Goal: Task Accomplishment & Management: Complete application form

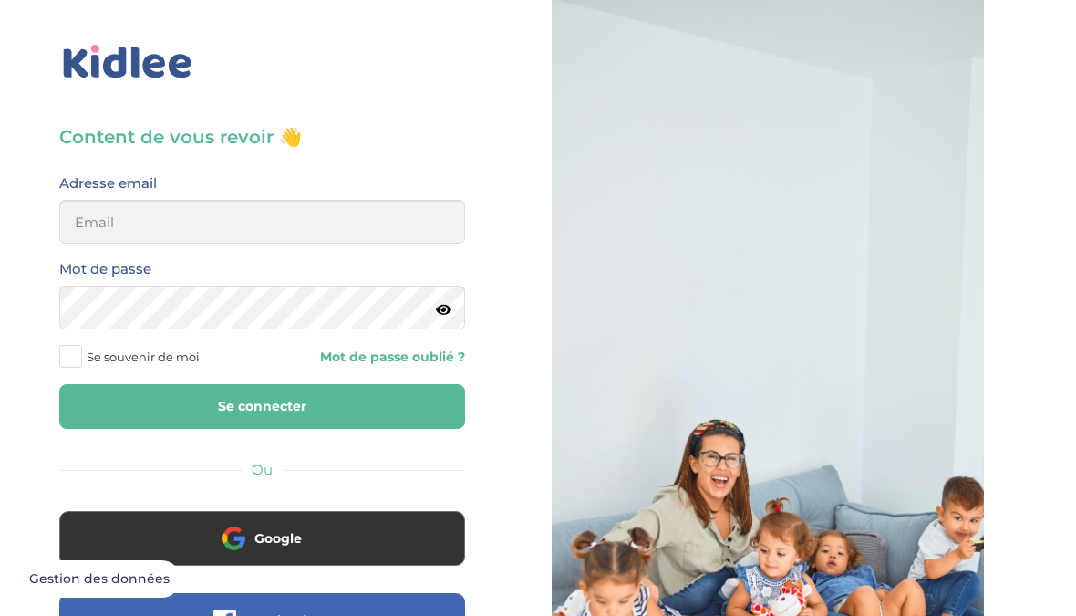
click at [178, 540] on button "Google" at bounding box center [262, 538] width 406 height 55
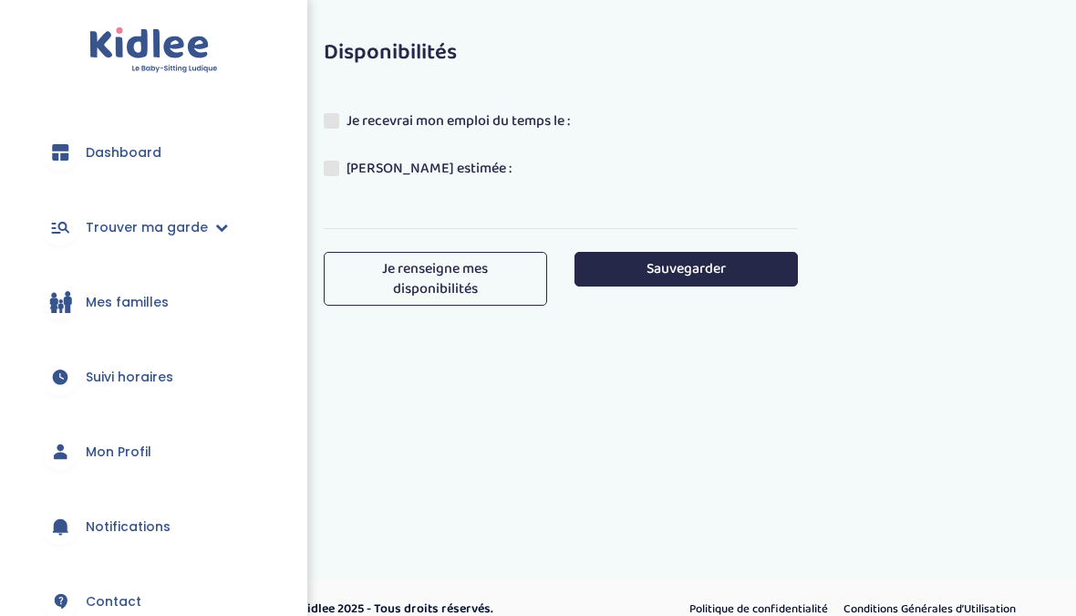
click at [97, 154] on span "Dashboard" at bounding box center [124, 152] width 76 height 19
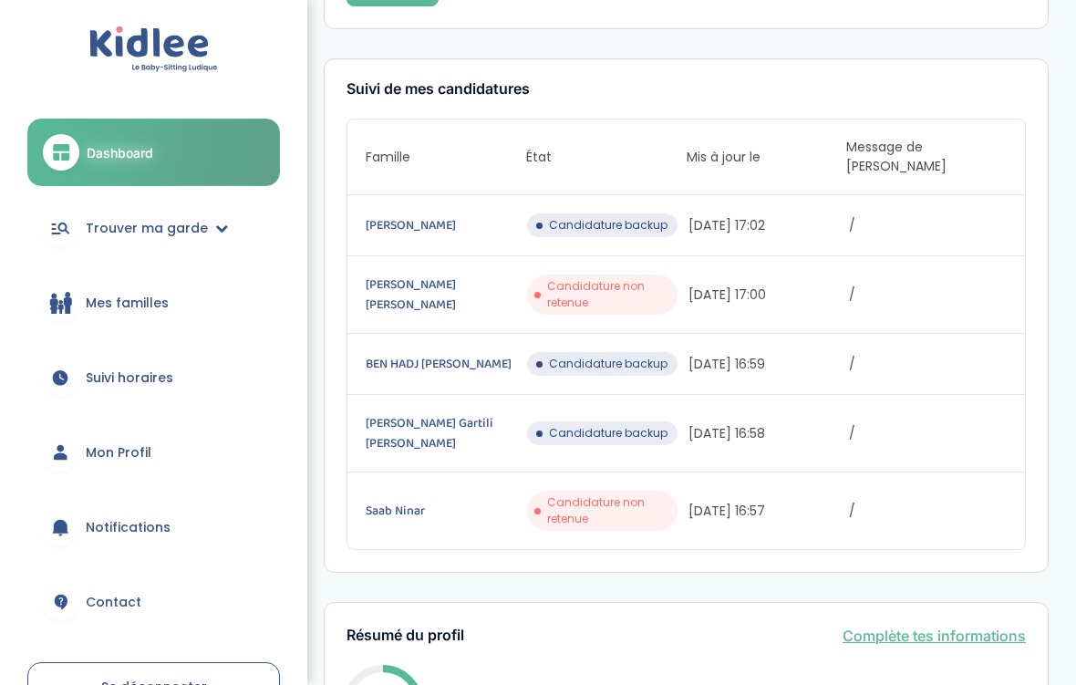
scroll to position [194, 0]
click at [127, 232] on span "Trouver ma garde" at bounding box center [147, 229] width 122 height 19
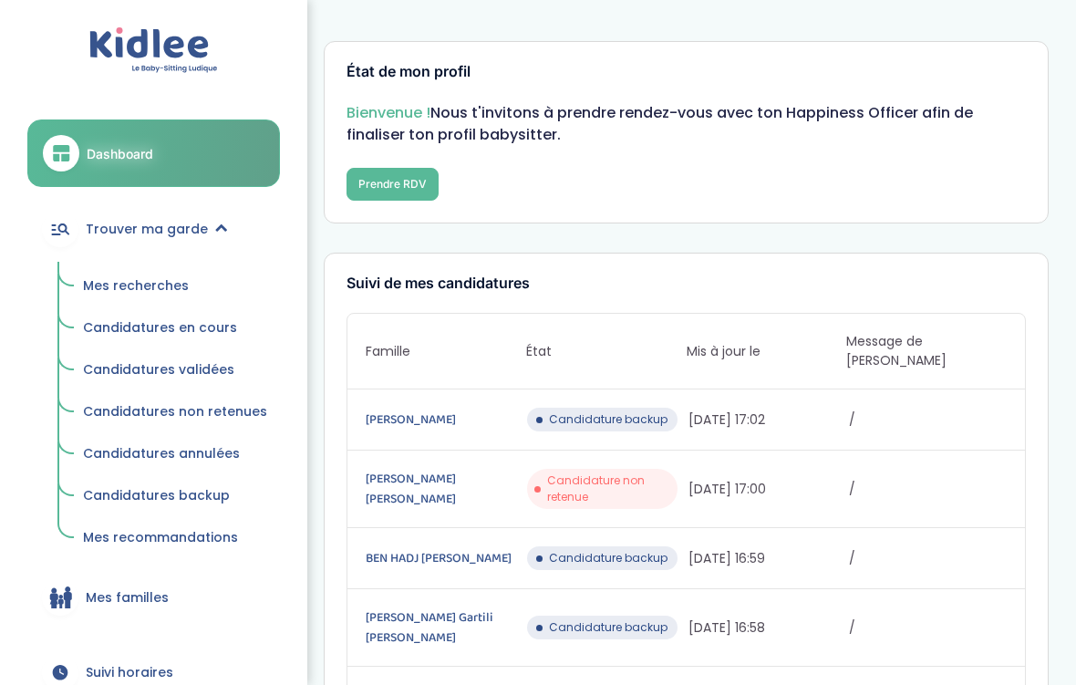
click at [119, 328] on span "Candidatures en cours" at bounding box center [160, 327] width 154 height 18
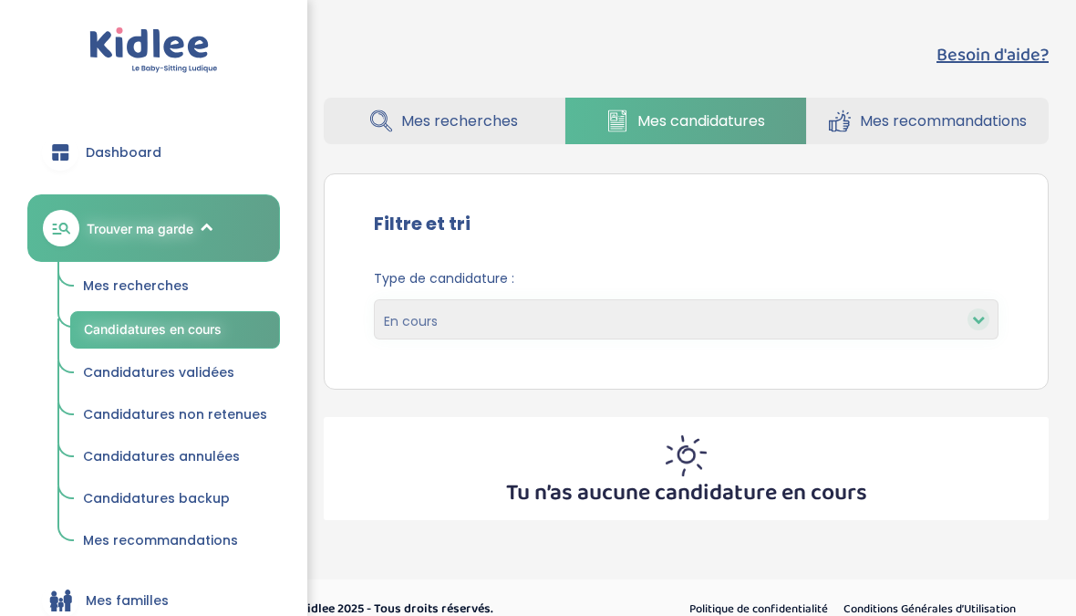
click at [114, 277] on span "Mes recherches" at bounding box center [136, 285] width 106 height 18
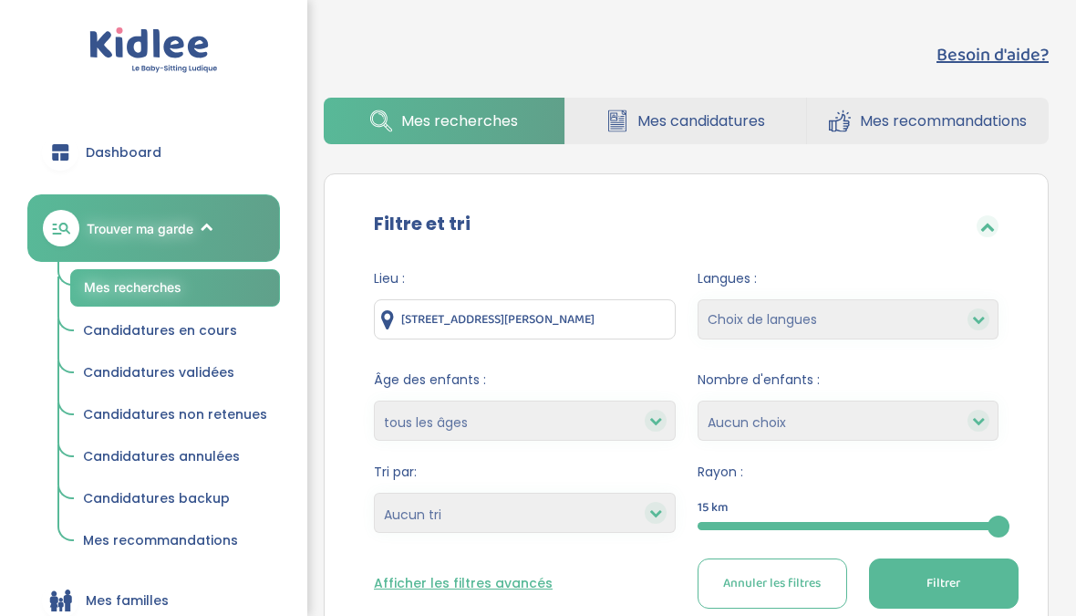
click at [492, 304] on input "6 Allée Pierre Lescot, Nanterre, France" at bounding box center [525, 319] width 302 height 40
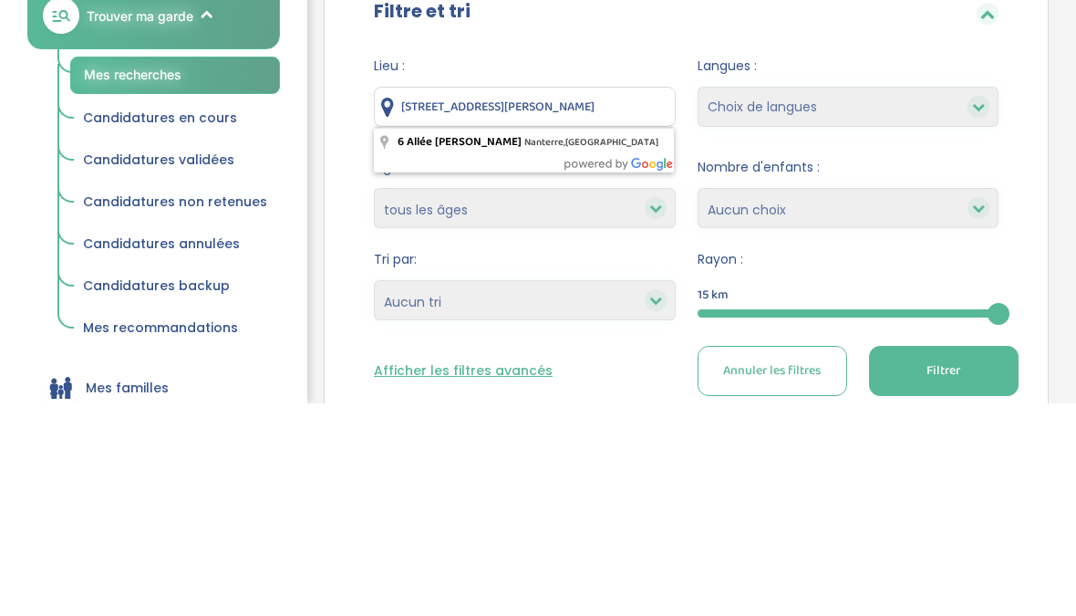
scroll to position [213, 0]
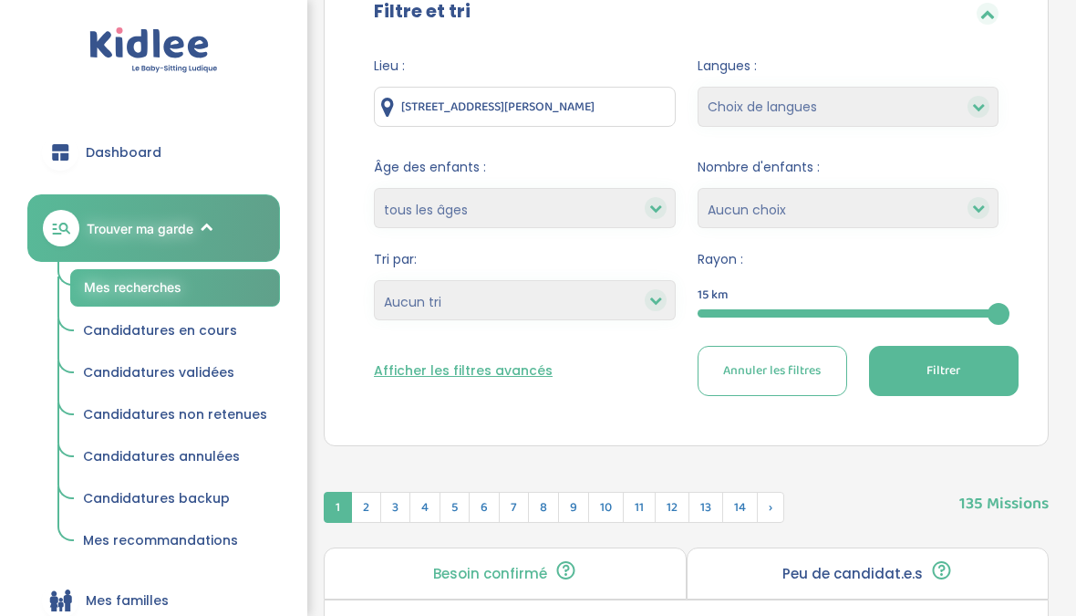
click at [781, 207] on select "1 2 3 4 Aucun choix" at bounding box center [849, 208] width 302 height 40
click at [544, 305] on select "Heures par semaine (croissant) Heures par semaine (décroissant) Date de démarra…" at bounding box center [525, 300] width 302 height 40
click at [538, 280] on select "Heures par semaine (croissant) Heures par semaine (décroissant) Date de démarra…" at bounding box center [525, 300] width 302 height 40
select select "salary_desc"
click at [951, 351] on button "Filtrer" at bounding box center [944, 371] width 150 height 50
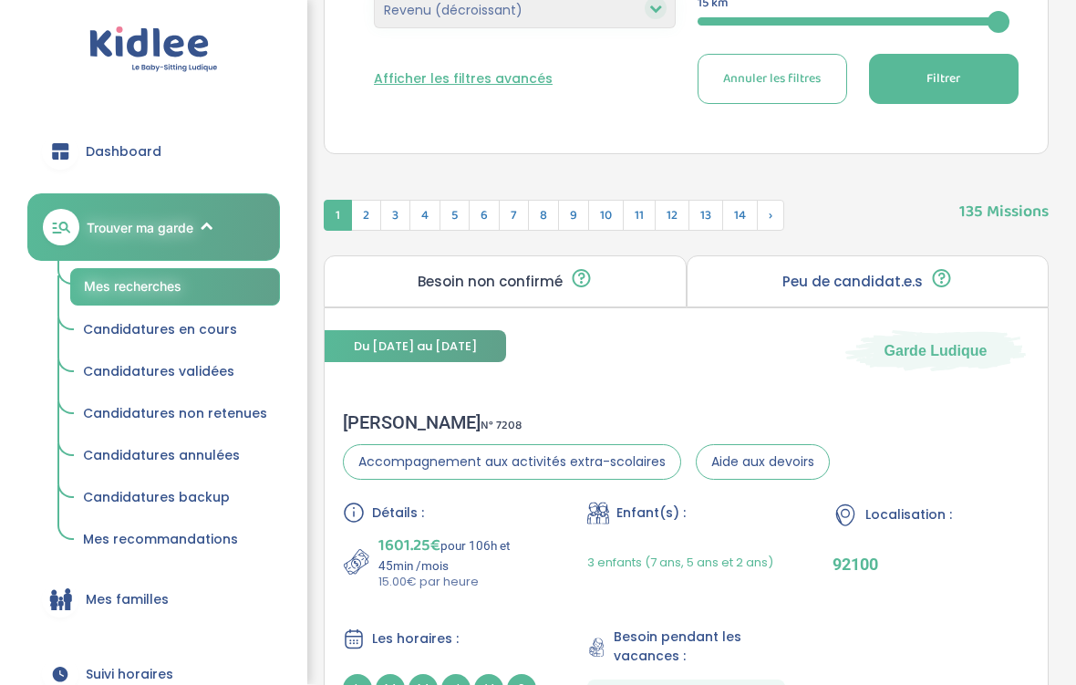
scroll to position [503, 0]
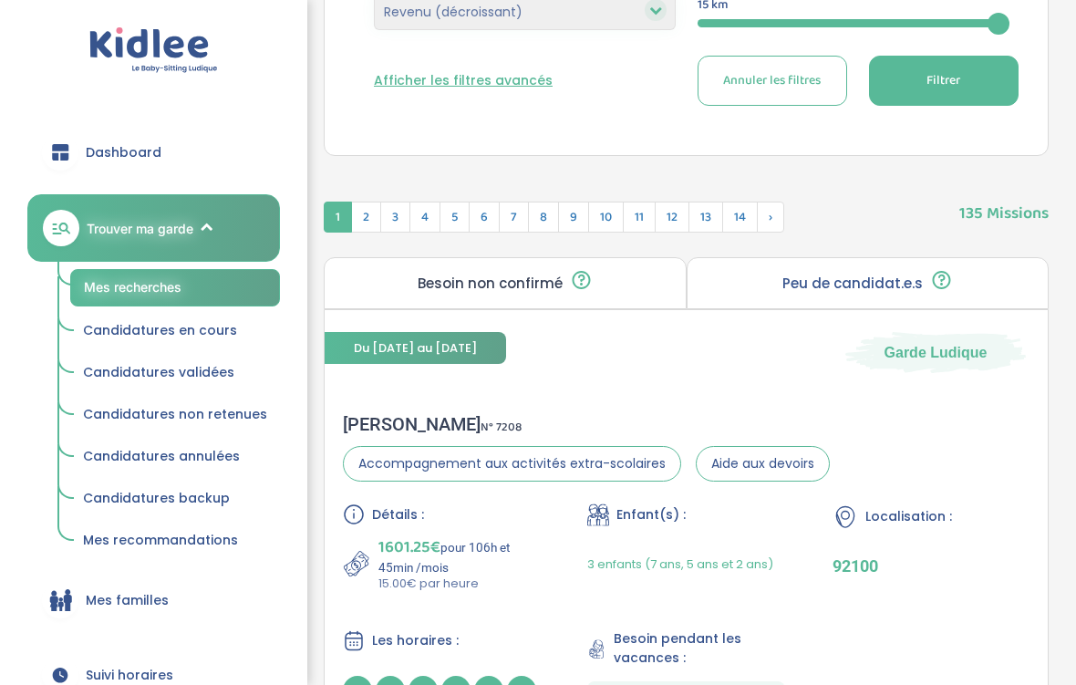
click at [812, 291] on p "Peu de candidat.e.s" at bounding box center [853, 283] width 140 height 15
click at [780, 274] on div "Peu de candidat.e.s 🔍 D’autres personnes ont déjà postulé. Tu peux encore faire…" at bounding box center [868, 283] width 363 height 52
click at [814, 291] on p "Peu de candidat.e.s" at bounding box center [853, 283] width 140 height 15
click at [960, 293] on div "Peu de candidat.e.s 🔍 D’autres personnes ont déjà postulé. Tu peux encore faire…" at bounding box center [868, 283] width 363 height 52
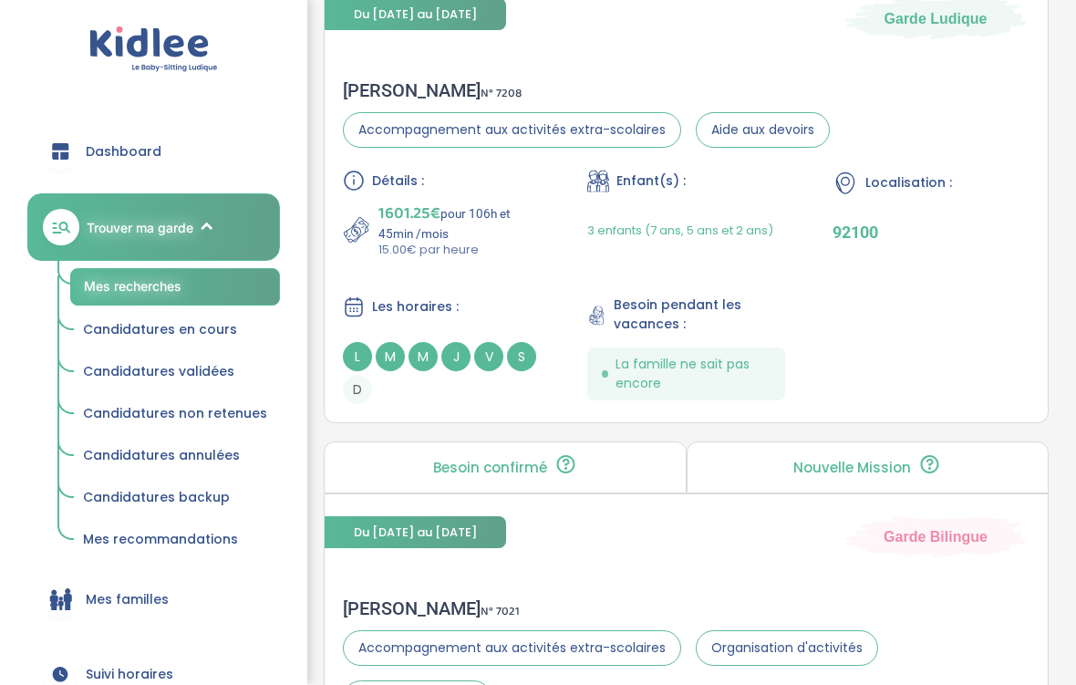
scroll to position [836, 0]
click at [937, 452] on div "Nouvelle Mission 🎯 Tu es la première personne à pouvoir postuler. Postule rapid…" at bounding box center [868, 467] width 363 height 52
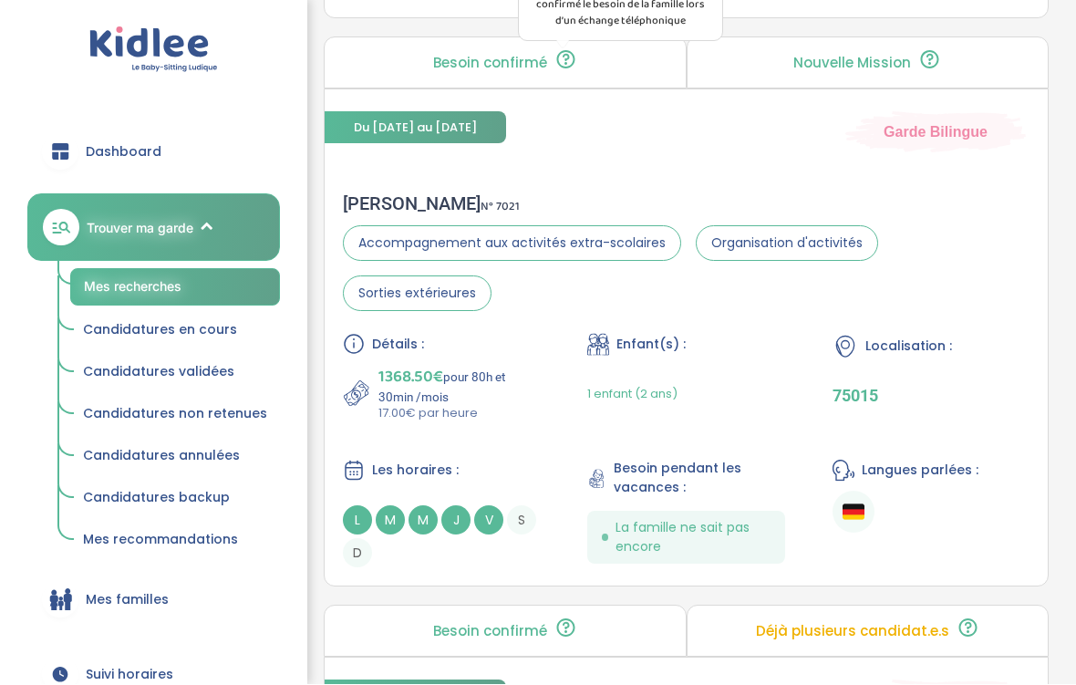
scroll to position [1241, 0]
click at [389, 152] on div "Du 01-09-2025 au 30-06-2026 Garde Bilingue" at bounding box center [686, 120] width 723 height 63
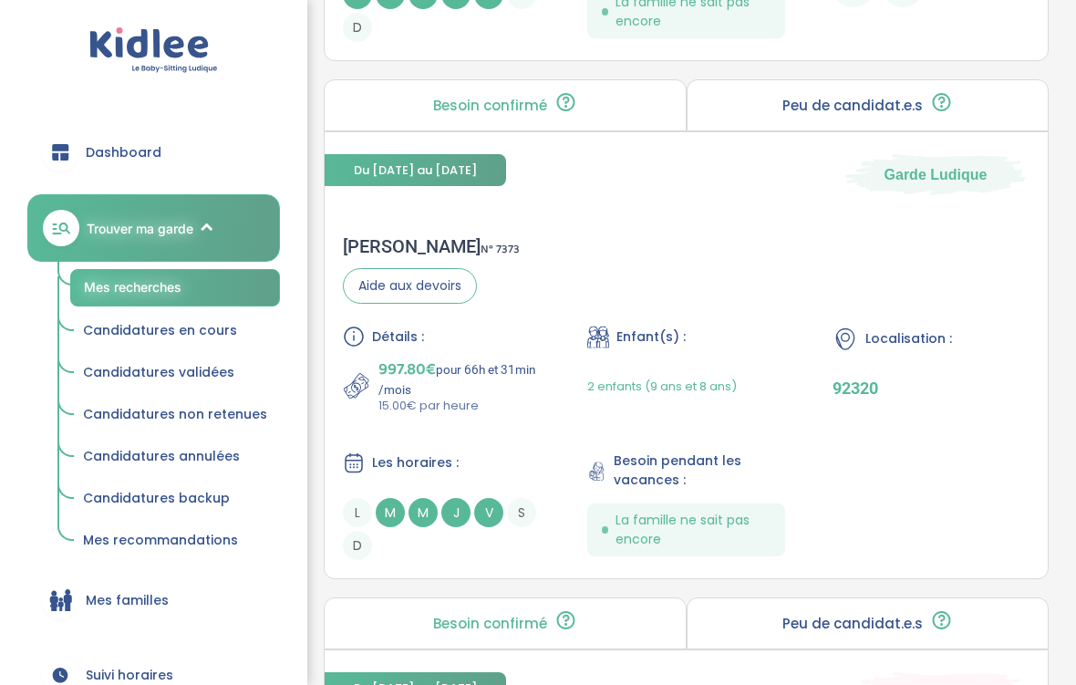
scroll to position [4422, 0]
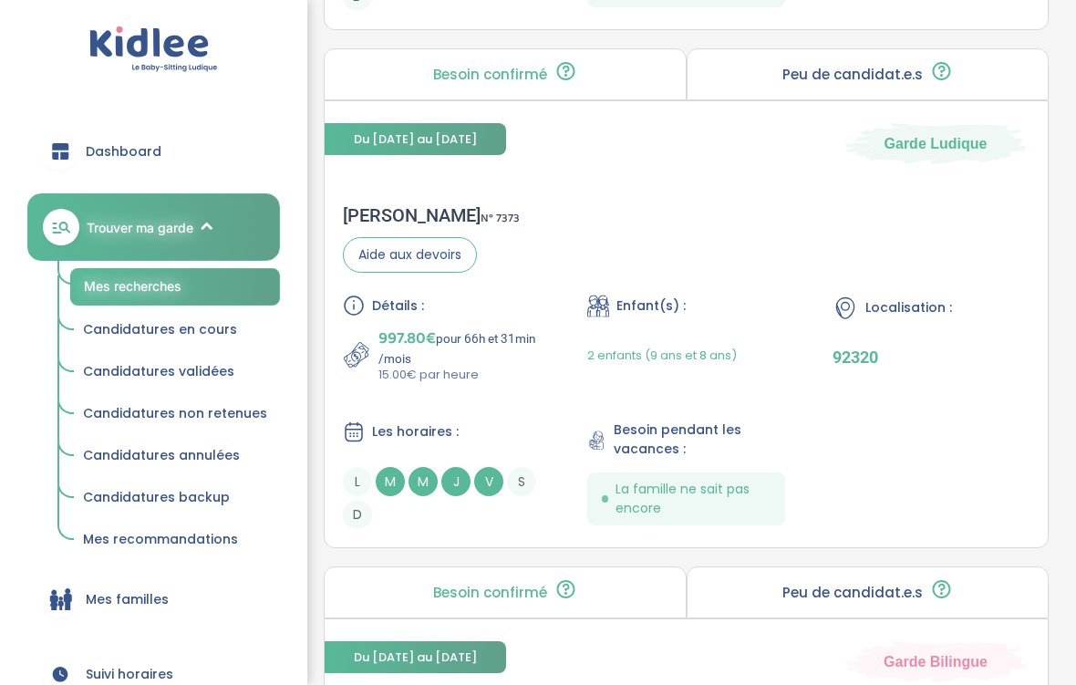
click at [463, 446] on div "Détails : 997.80€ pour 66h et 31min /mois 15.00€ par heure Enfant(s) : 2 enfant…" at bounding box center [686, 412] width 687 height 234
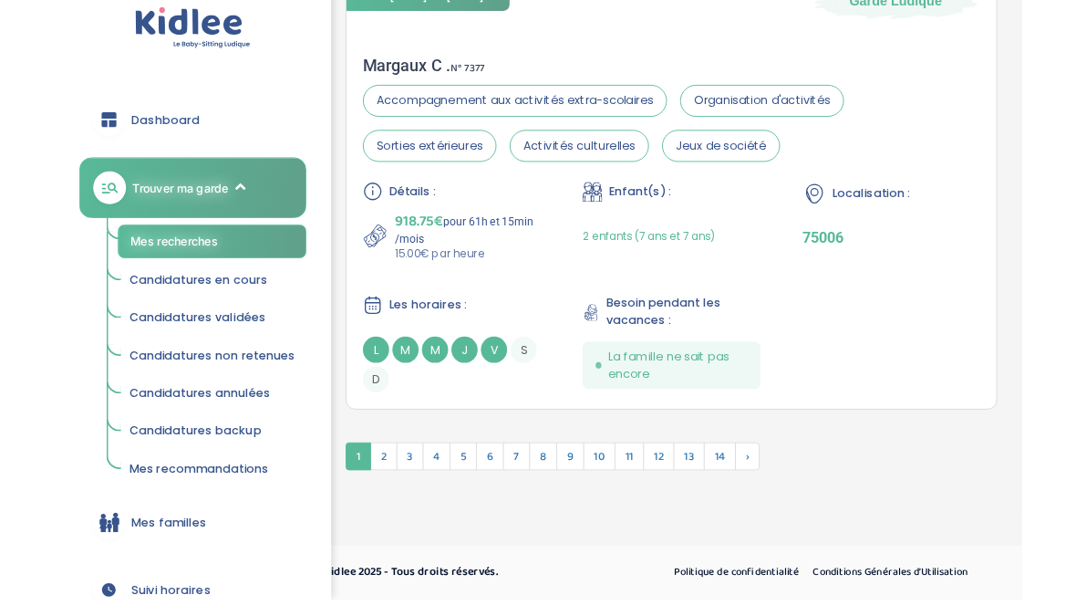
scroll to position [5688, 0]
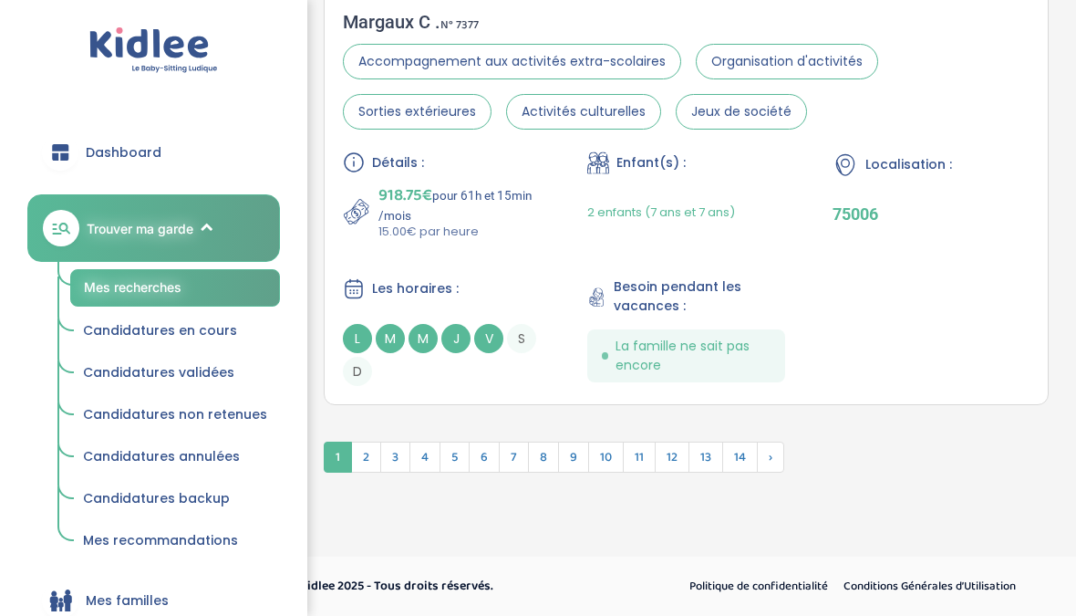
click at [364, 452] on span "2" at bounding box center [366, 456] width 30 height 31
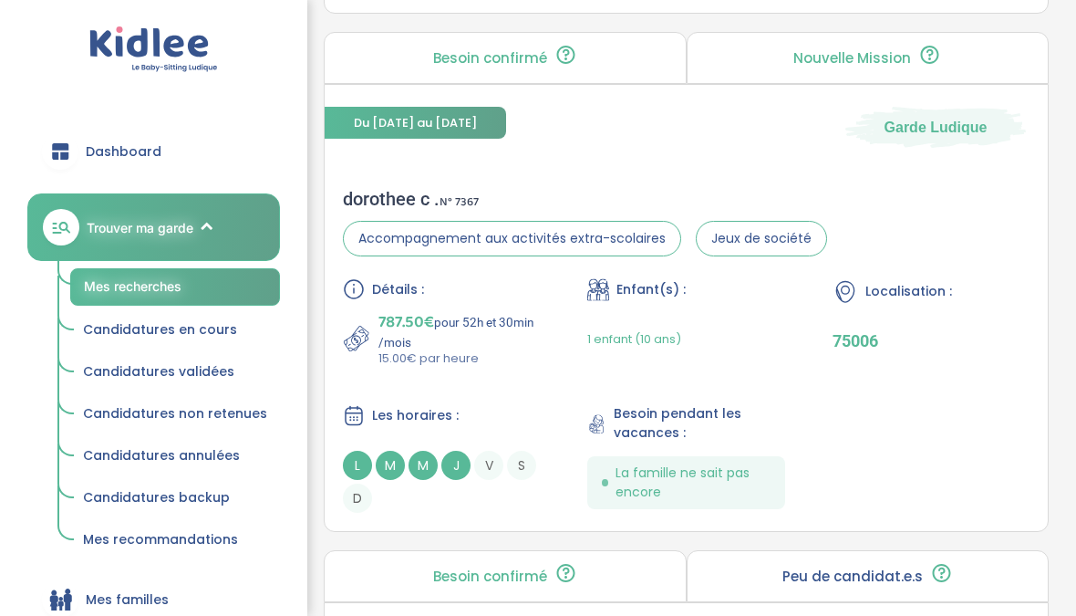
scroll to position [2850, 0]
click at [421, 368] on p "15.00€ par heure" at bounding box center [458, 358] width 161 height 18
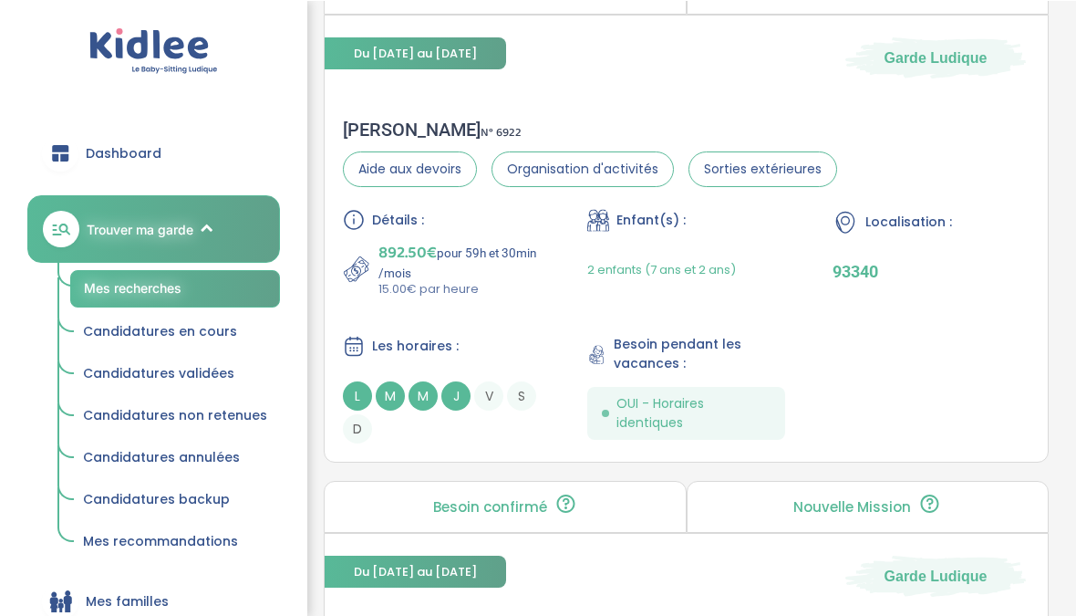
scroll to position [2401, 0]
click at [344, 127] on div "Bilal H . N° 6922 Aide aux devoirs Organisation d'activités Sorties extérieures…" at bounding box center [686, 280] width 723 height 361
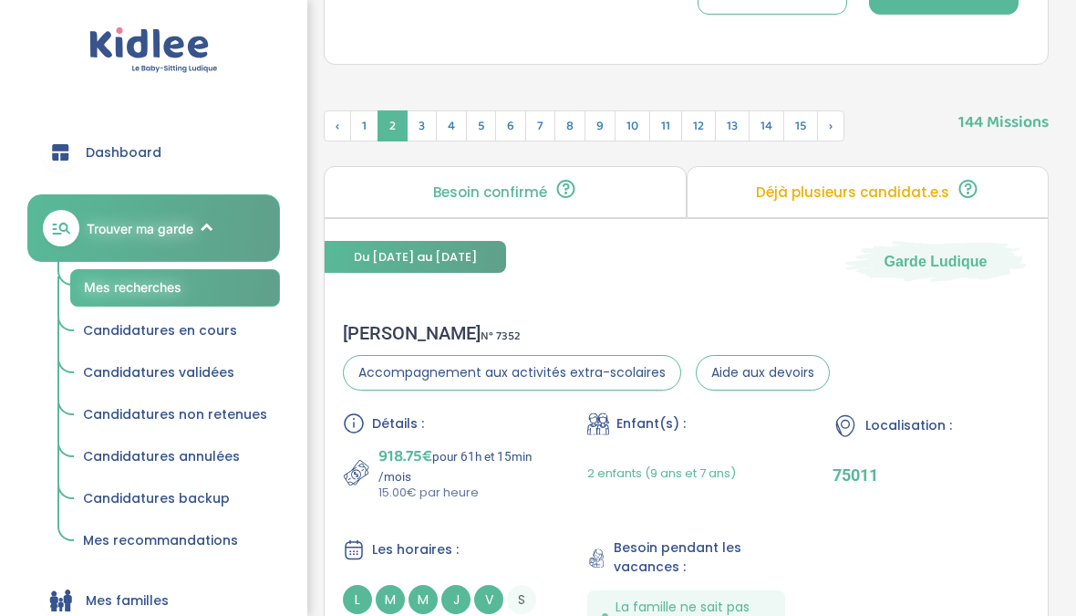
scroll to position [586, 0]
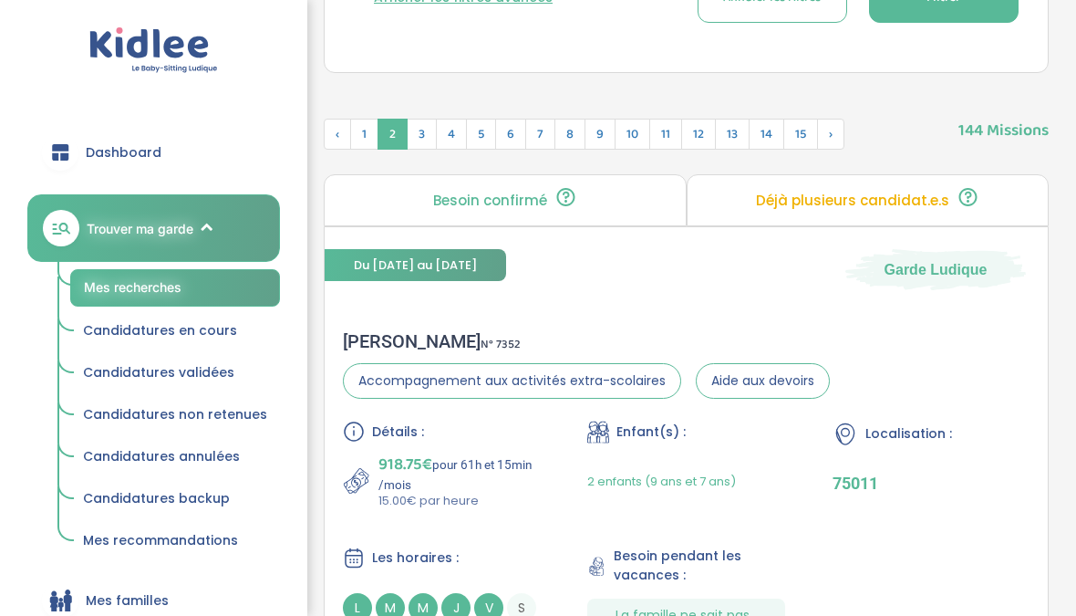
click at [419, 131] on span "3" at bounding box center [422, 134] width 30 height 31
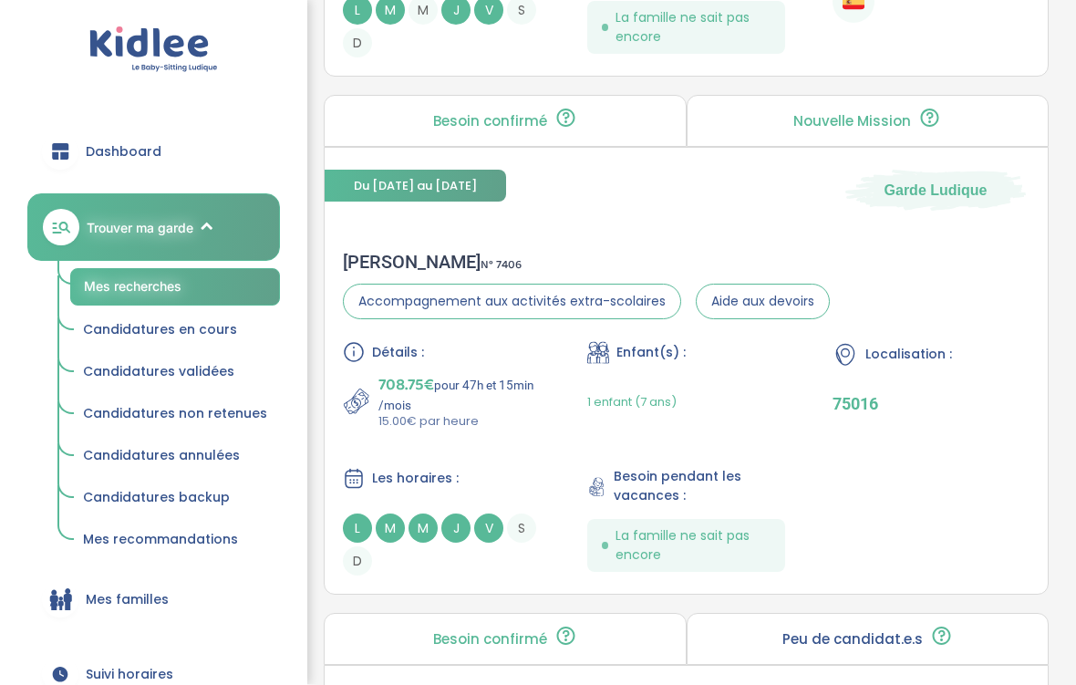
scroll to position [2758, 0]
click at [423, 244] on div "Du 01-09-2025 au 31-07-2026 Garde Ludique Mathieu K . N° 7406 Accompagnement au…" at bounding box center [686, 371] width 725 height 448
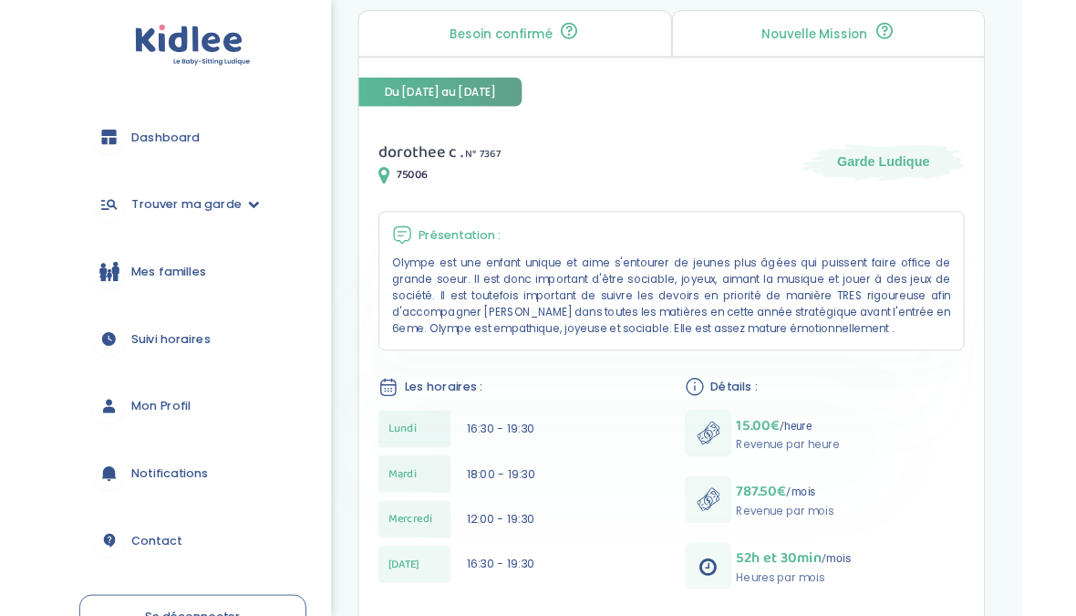
scroll to position [196, 0]
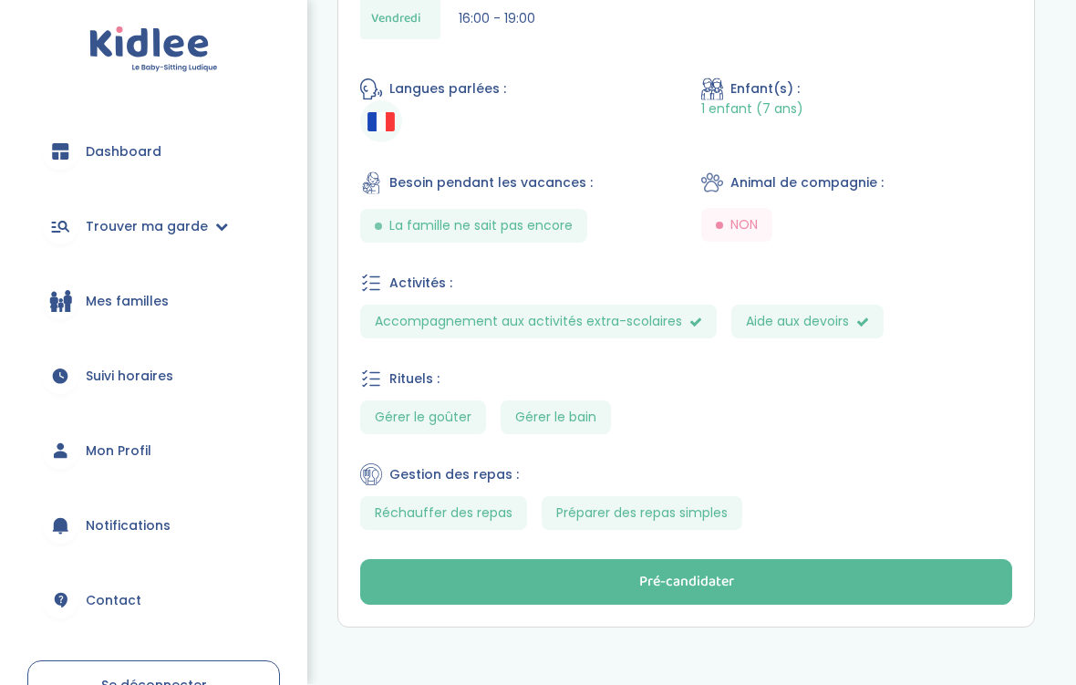
scroll to position [798, 0]
click at [463, 604] on button "Pré-candidater" at bounding box center [686, 582] width 652 height 46
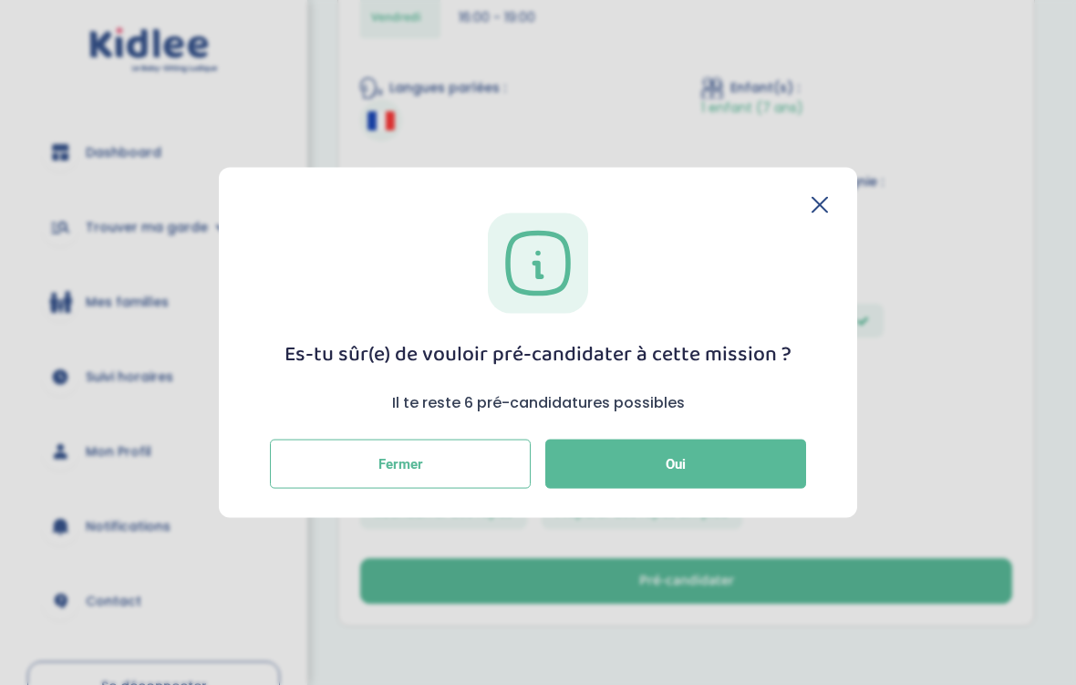
click at [627, 478] on button "Oui" at bounding box center [675, 464] width 261 height 49
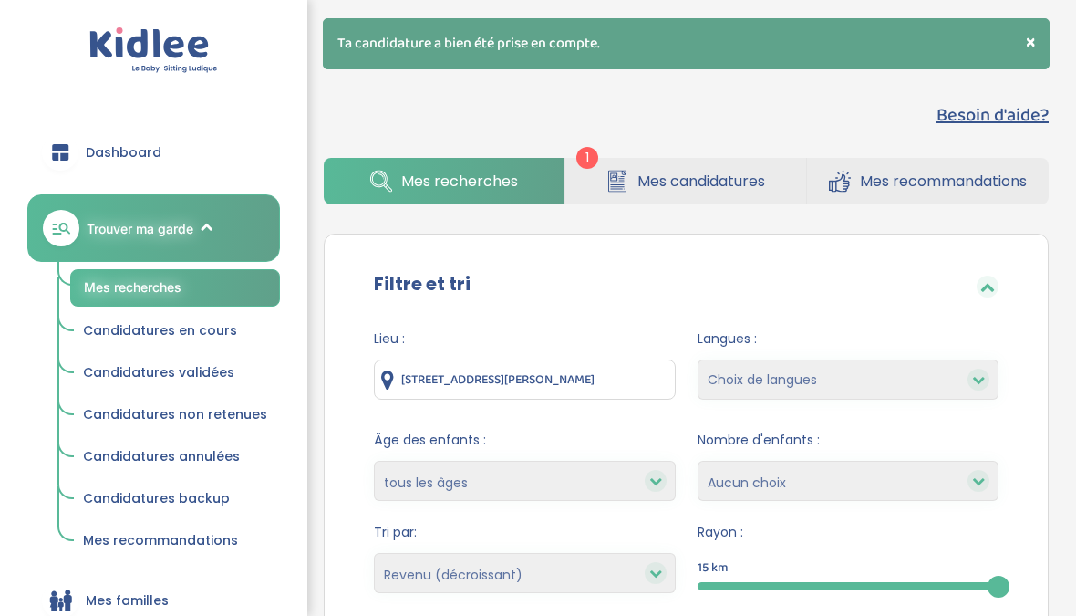
select select "salary_desc"
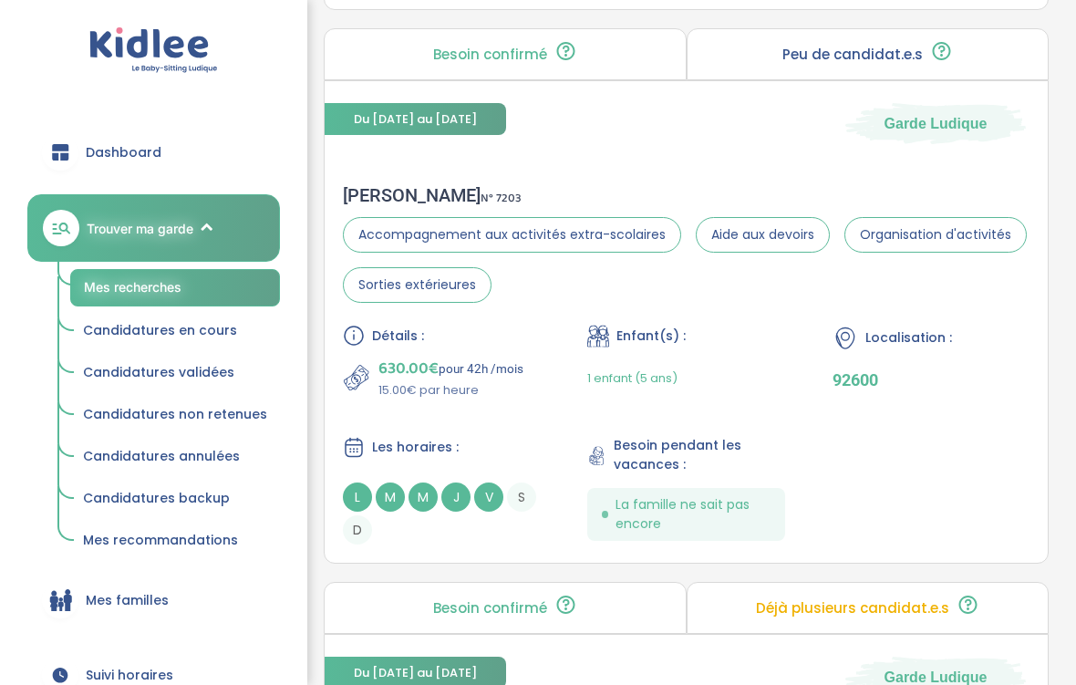
scroll to position [2918, 0]
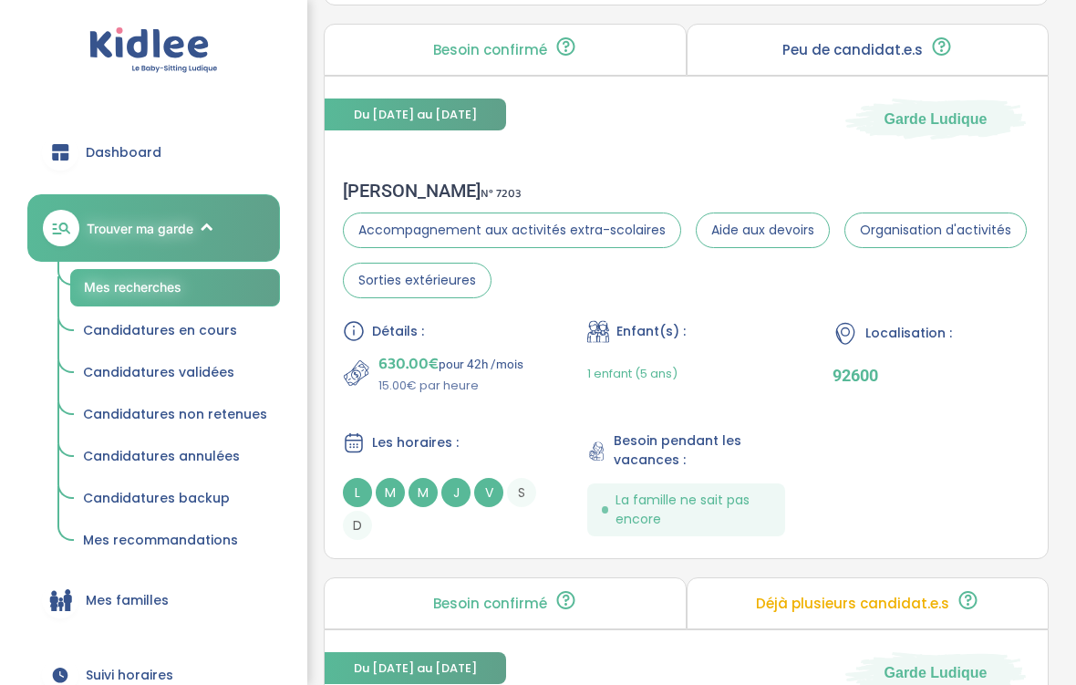
click at [503, 395] on p "15.00€ par heure" at bounding box center [450, 386] width 145 height 18
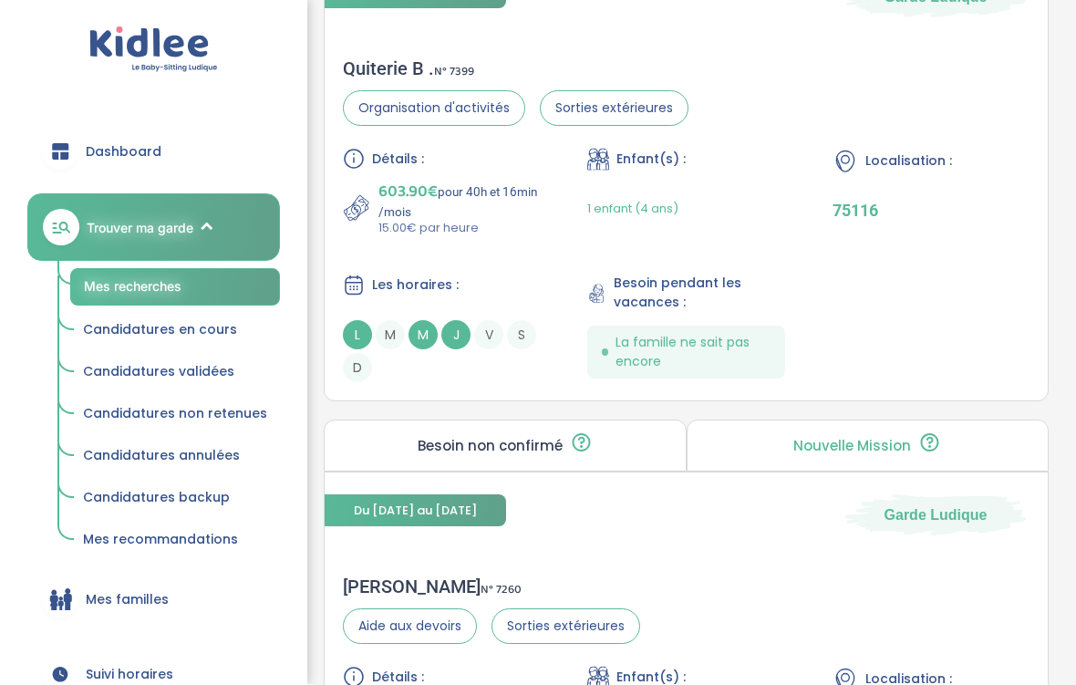
scroll to position [5105, 0]
click at [459, 302] on div "Détails : 603.90€ pour 40h et 16min /mois 15.00€ par heure Enfant(s) : 1 enfant…" at bounding box center [686, 265] width 687 height 234
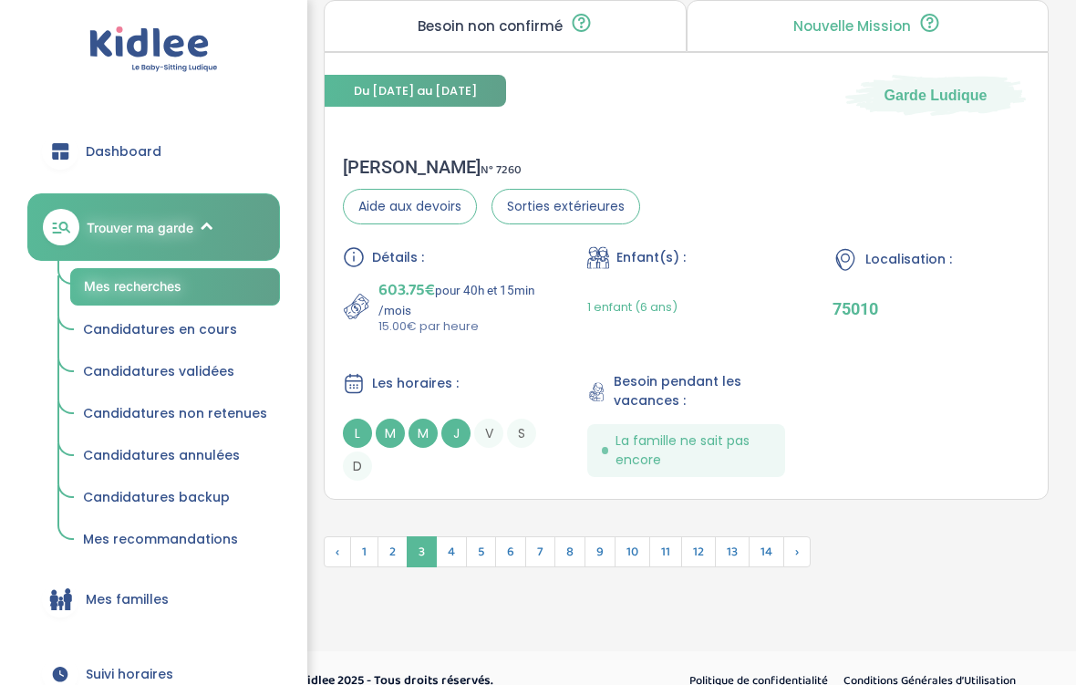
scroll to position [5525, 0]
click at [451, 566] on span "4" at bounding box center [451, 550] width 31 height 31
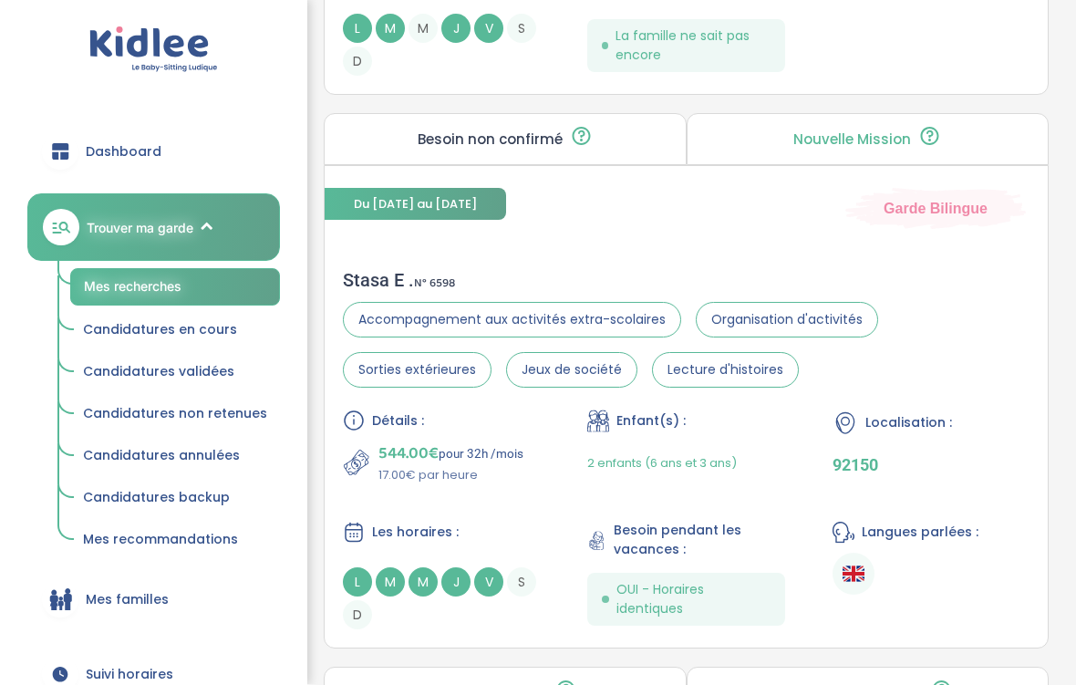
scroll to position [3268, 0]
click at [378, 281] on div "Stasa E . N° 6598 Accompagnement aux activités extra-scolaires Organisation d'a…" at bounding box center [686, 449] width 723 height 397
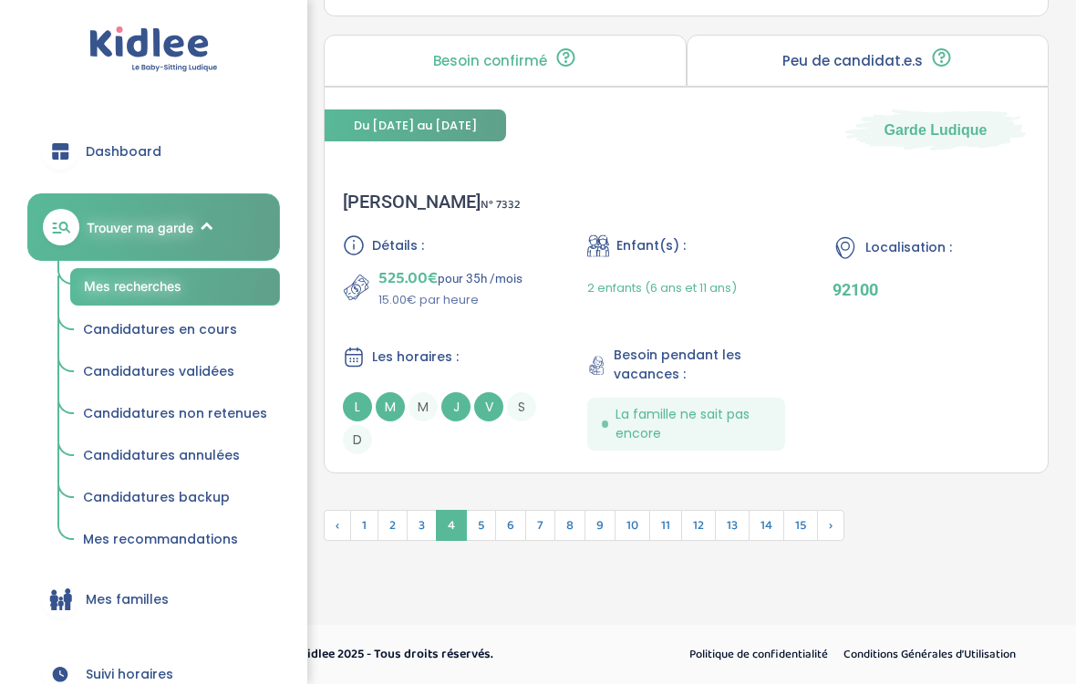
scroll to position [5486, 0]
click at [347, 186] on div "Hannah K . N° 7332 Détails : 525.00€ pour 35h /mois 15.00€ par heure Enfant(s) …" at bounding box center [686, 323] width 723 height 300
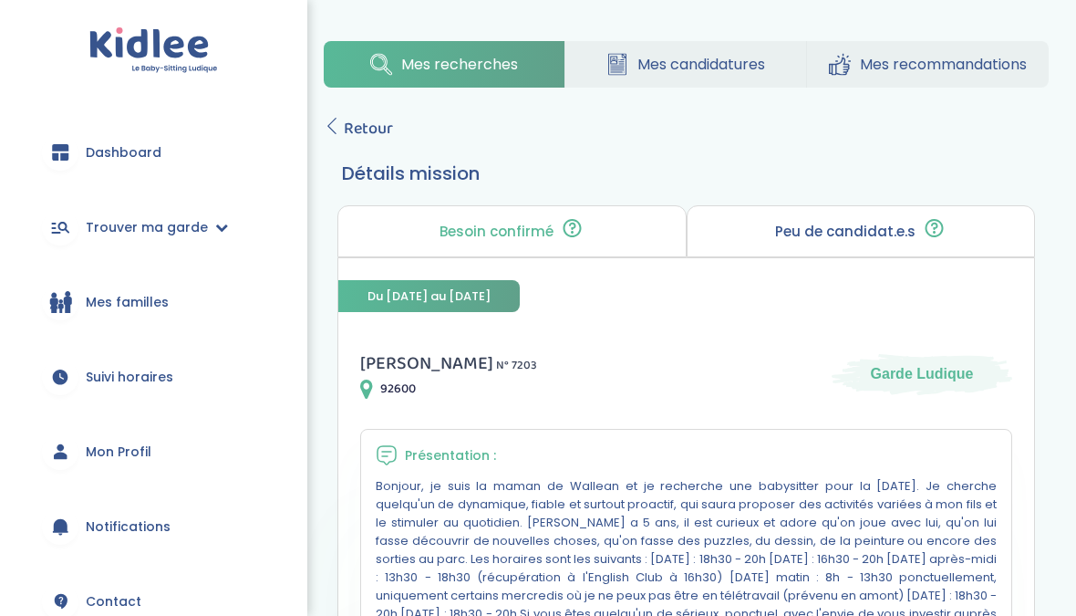
click at [346, 133] on span "Retour" at bounding box center [368, 129] width 49 height 26
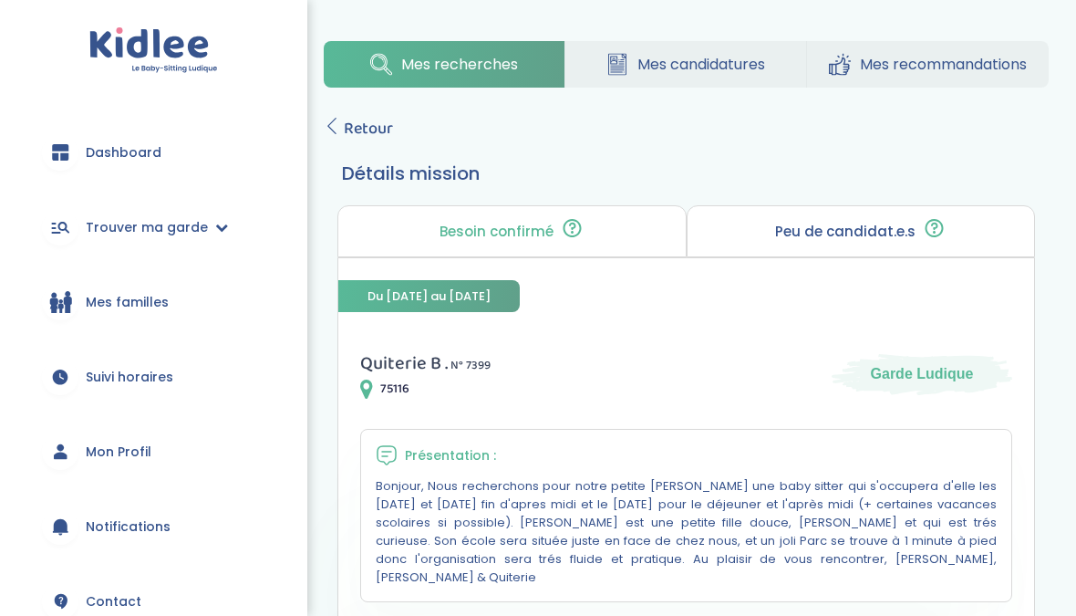
click at [359, 134] on span "Retour" at bounding box center [368, 129] width 49 height 26
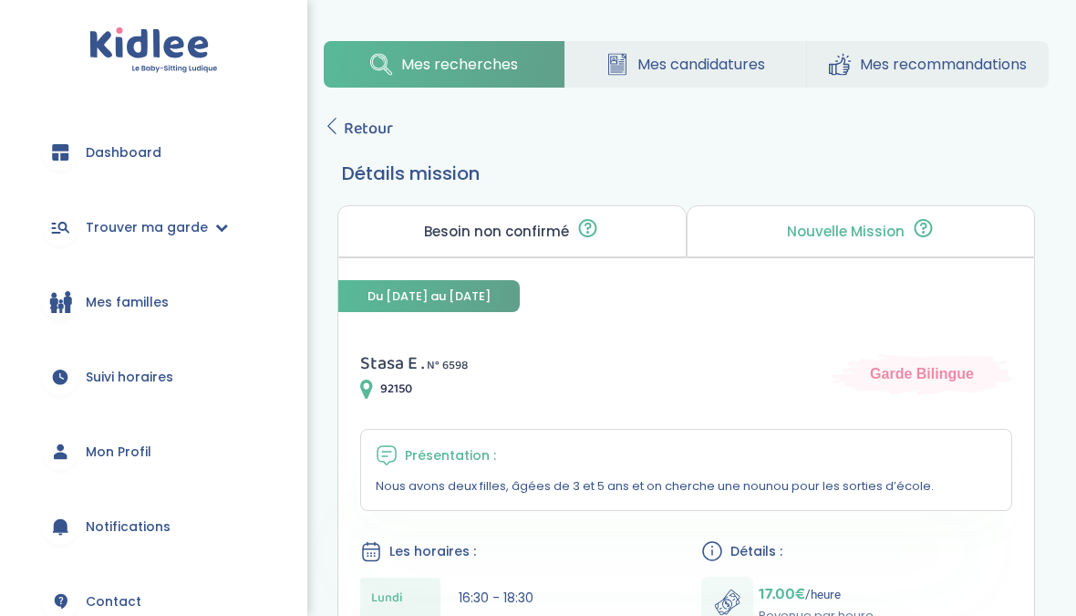
click at [350, 128] on span "Retour" at bounding box center [368, 129] width 49 height 26
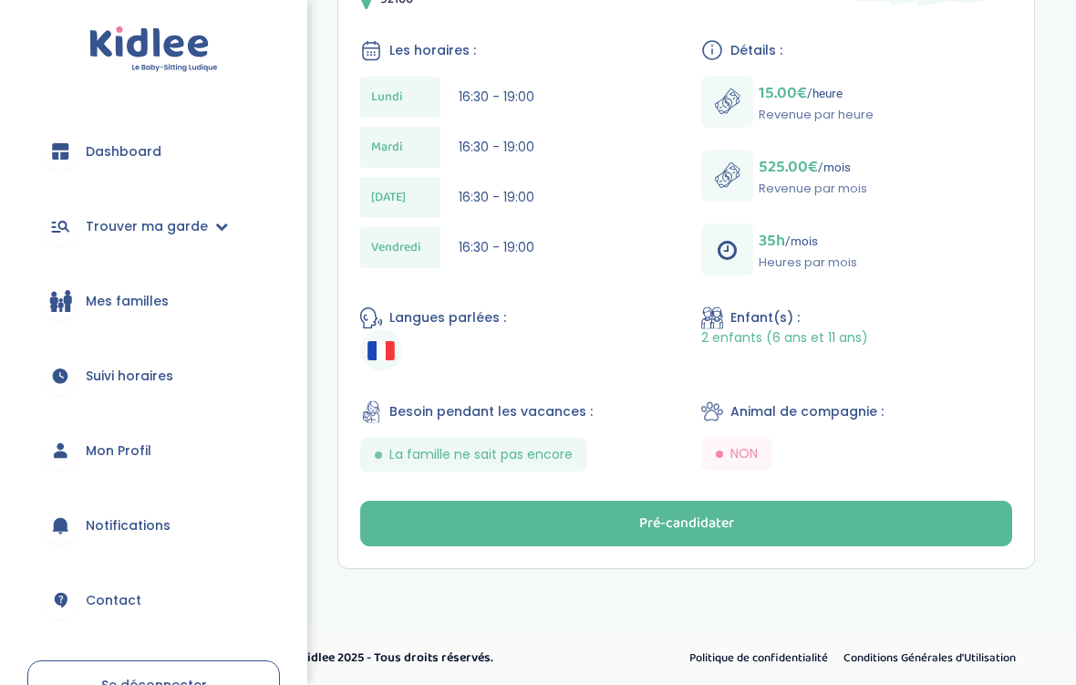
scroll to position [389, 0]
click at [431, 522] on button "Pré-candidater" at bounding box center [686, 525] width 652 height 46
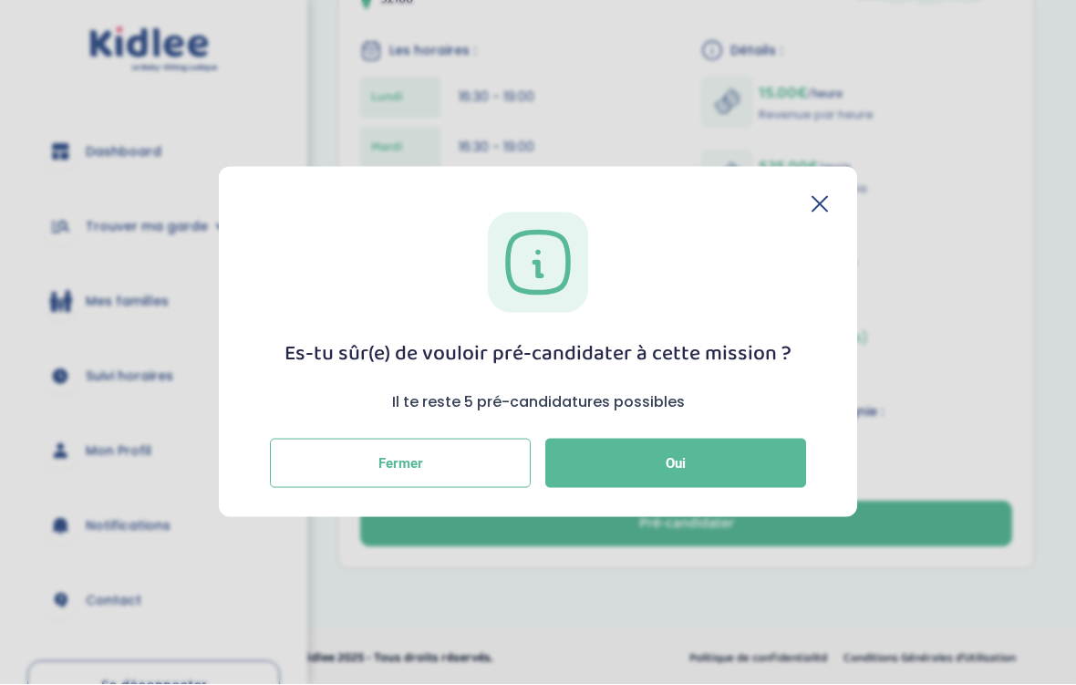
click at [638, 486] on button "Oui" at bounding box center [675, 464] width 261 height 49
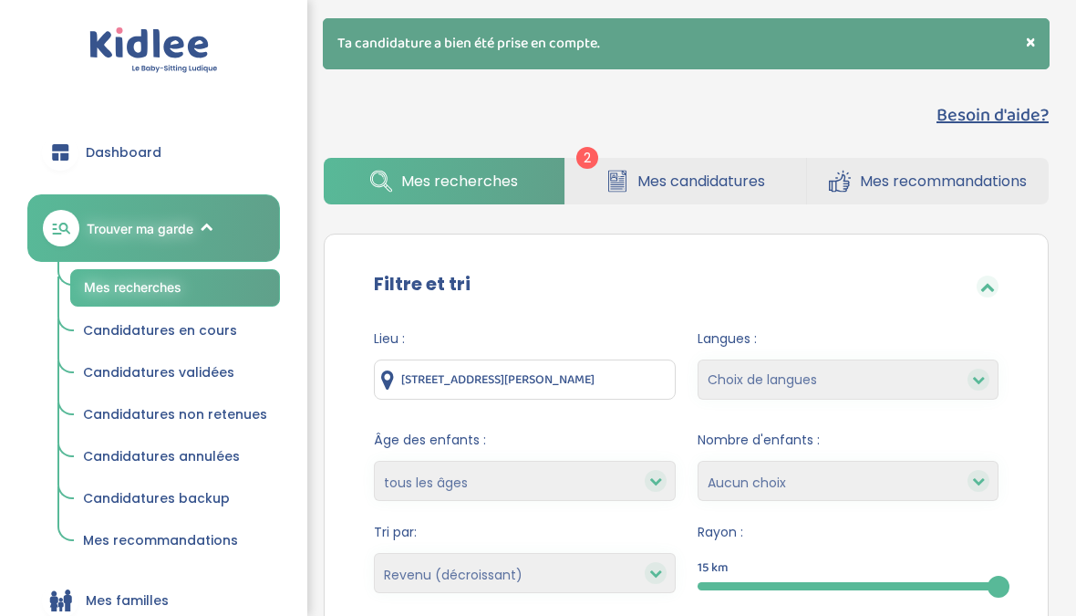
select select "salary_desc"
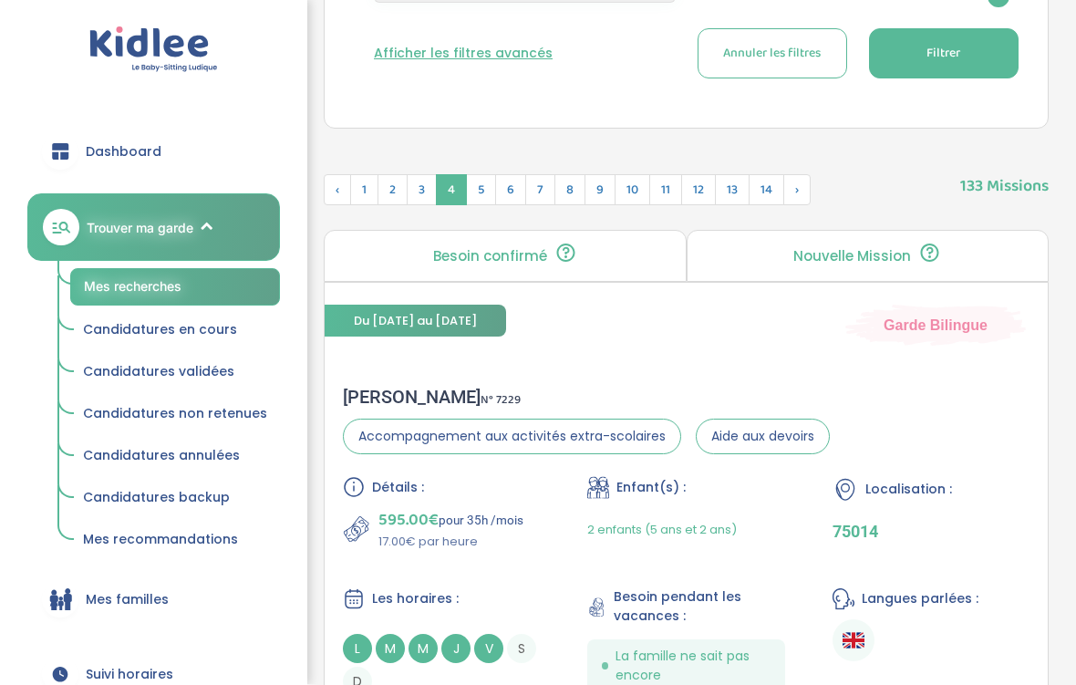
scroll to position [590, 0]
click at [480, 192] on span "5" at bounding box center [481, 189] width 30 height 31
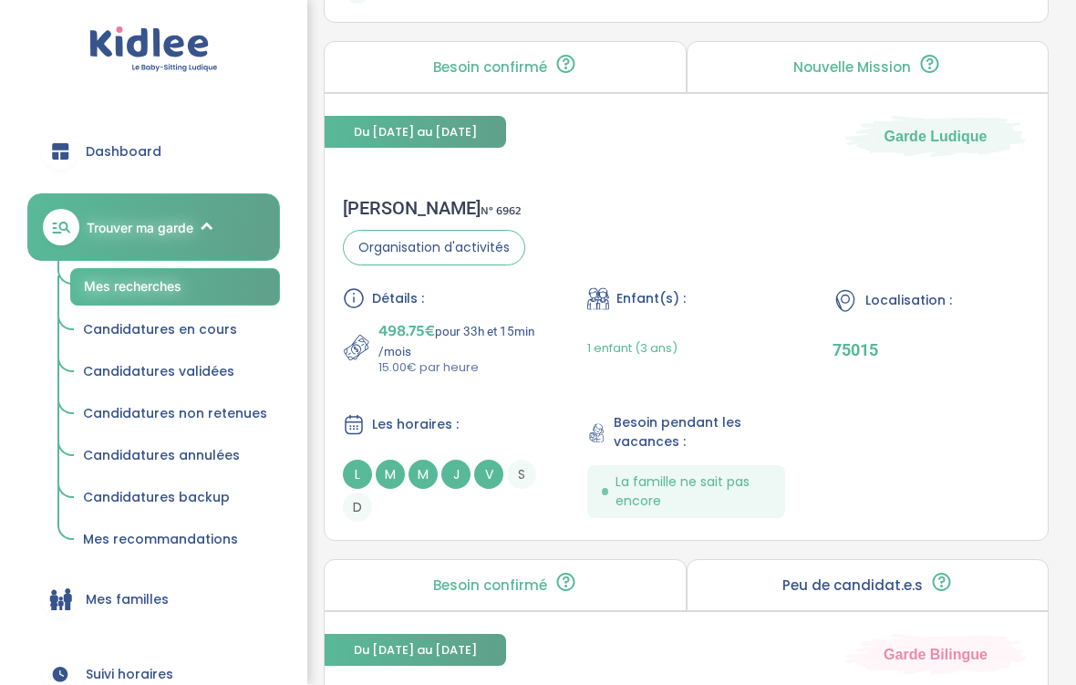
scroll to position [4919, 0]
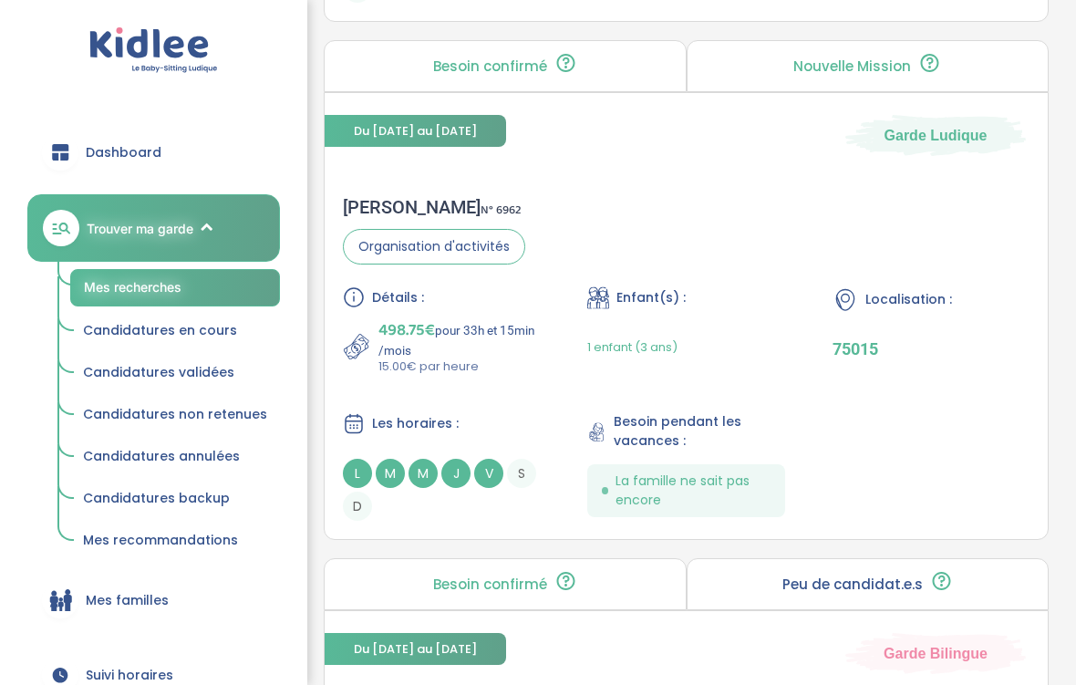
click at [507, 211] on div "Marie L . N° 6962 Organisation d'activités Détails : 498.75€ pour 33h et 15min …" at bounding box center [686, 358] width 723 height 361
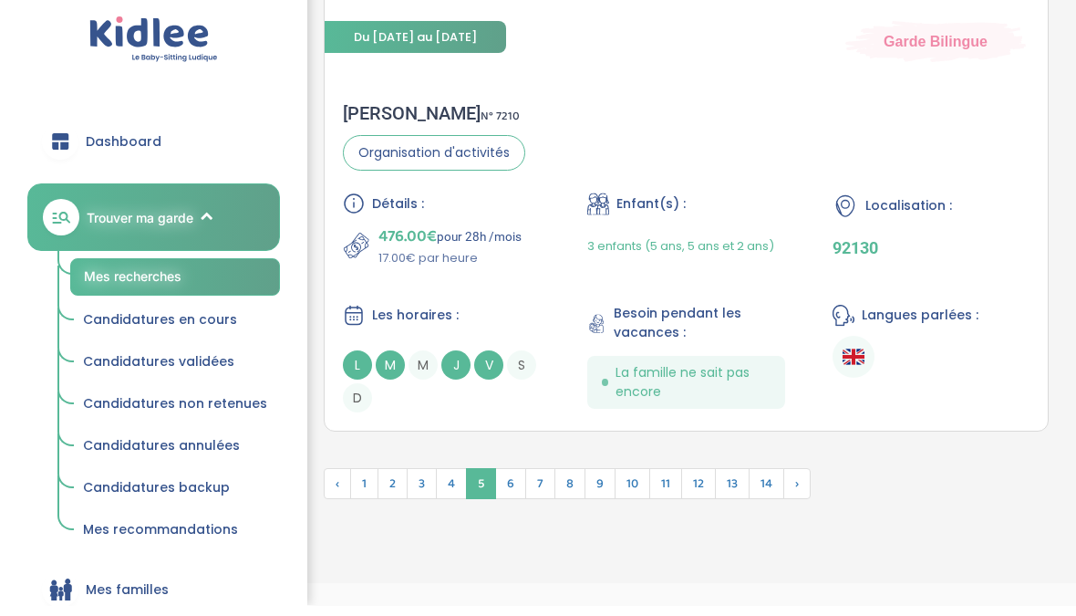
scroll to position [5590, 0]
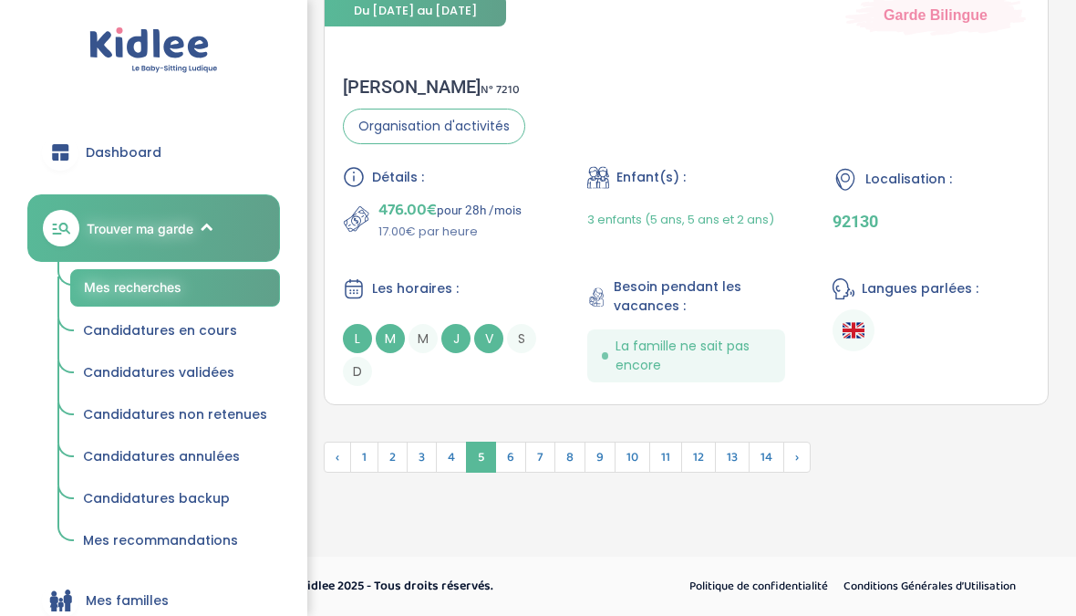
click at [505, 459] on span "6" at bounding box center [510, 456] width 31 height 31
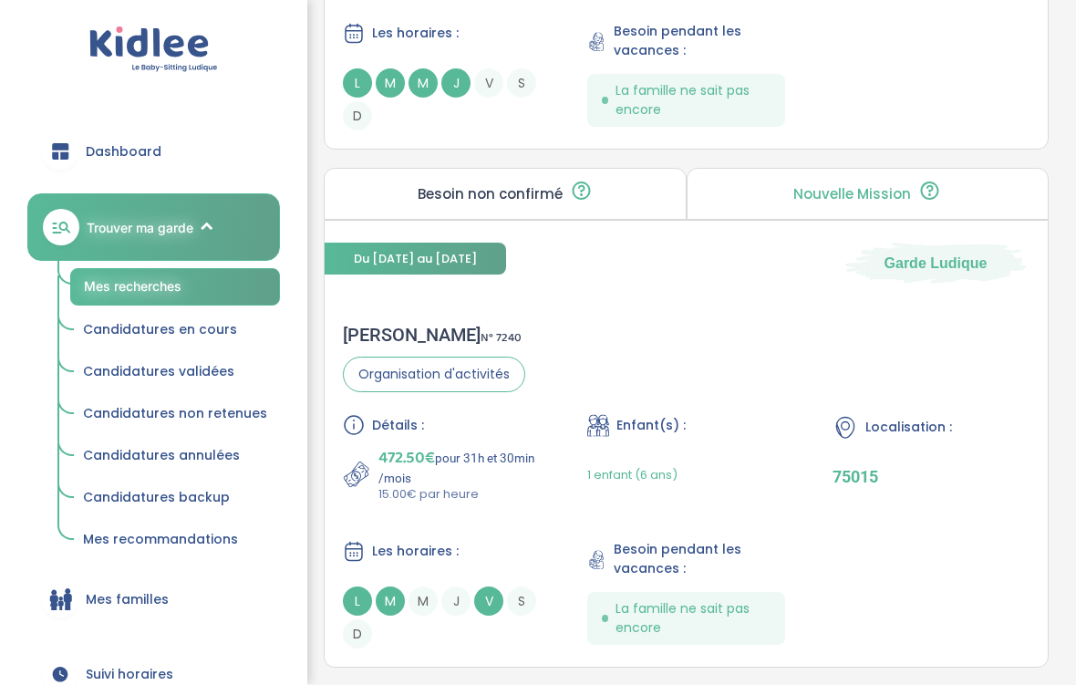
scroll to position [4739, 0]
click at [380, 337] on div "Marion C . N° 7240 Organisation d'activités Détails : 472.50€ pour 31h et 30min…" at bounding box center [686, 486] width 723 height 361
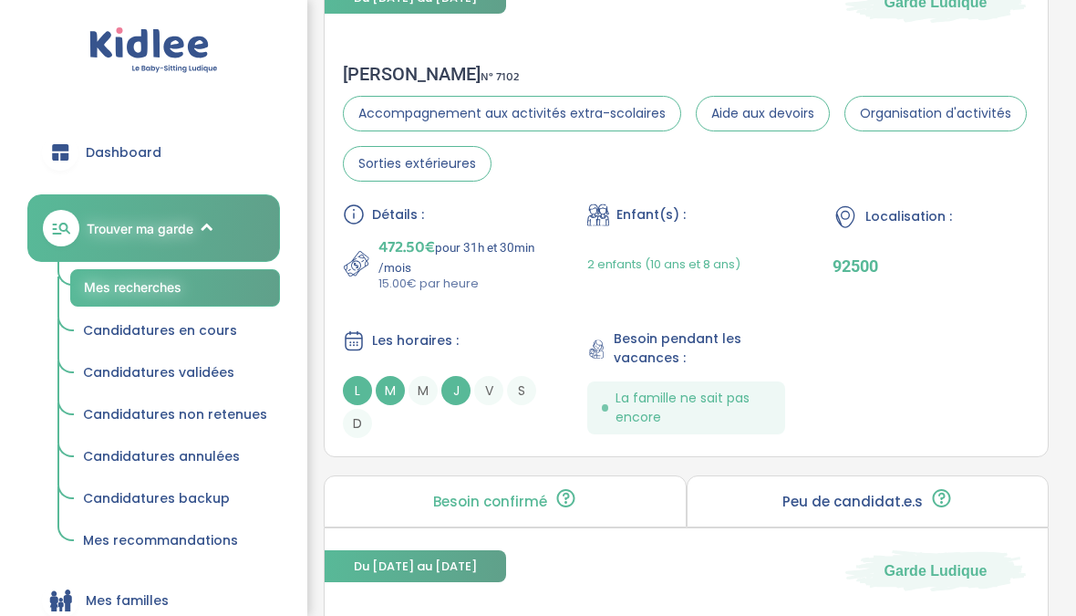
scroll to position [3959, 0]
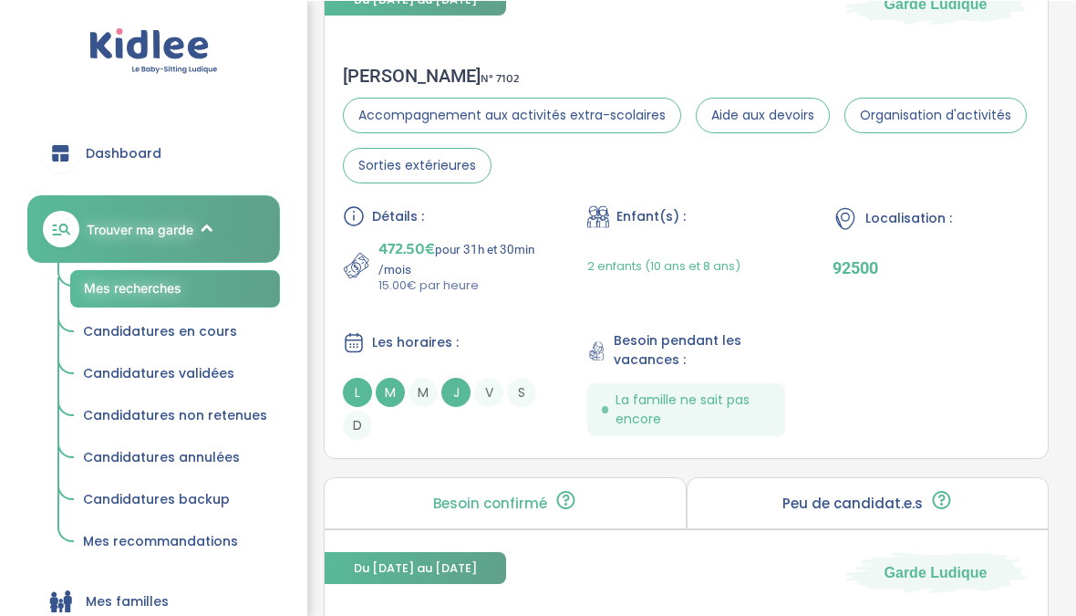
click at [337, 79] on div "Philippe E . N° 7102 Accompagnement aux activités extra-scolaires Aide aux devo…" at bounding box center [686, 251] width 723 height 411
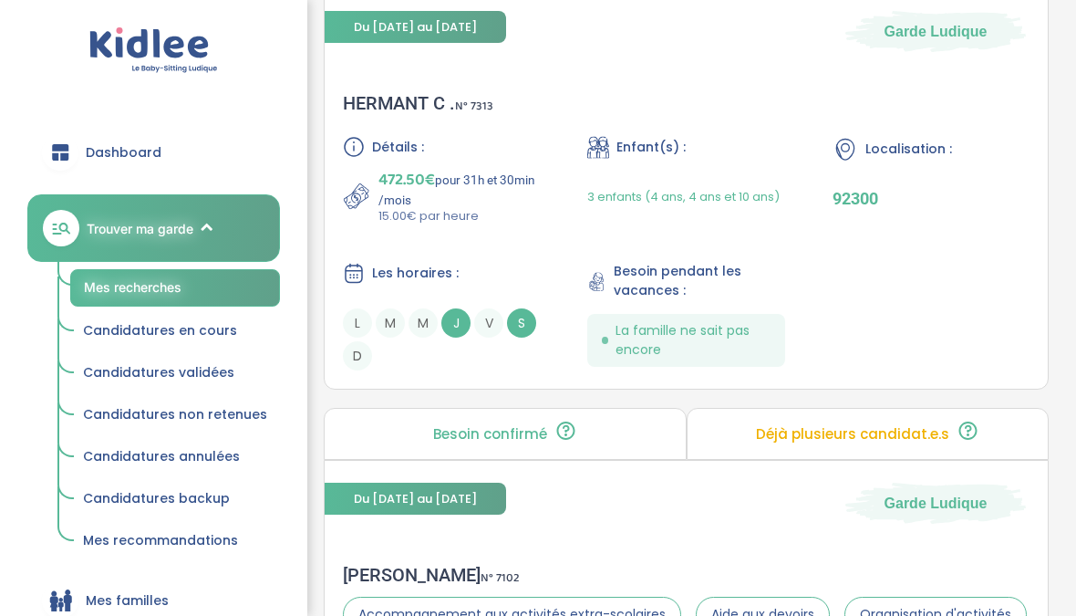
scroll to position [3457, 0]
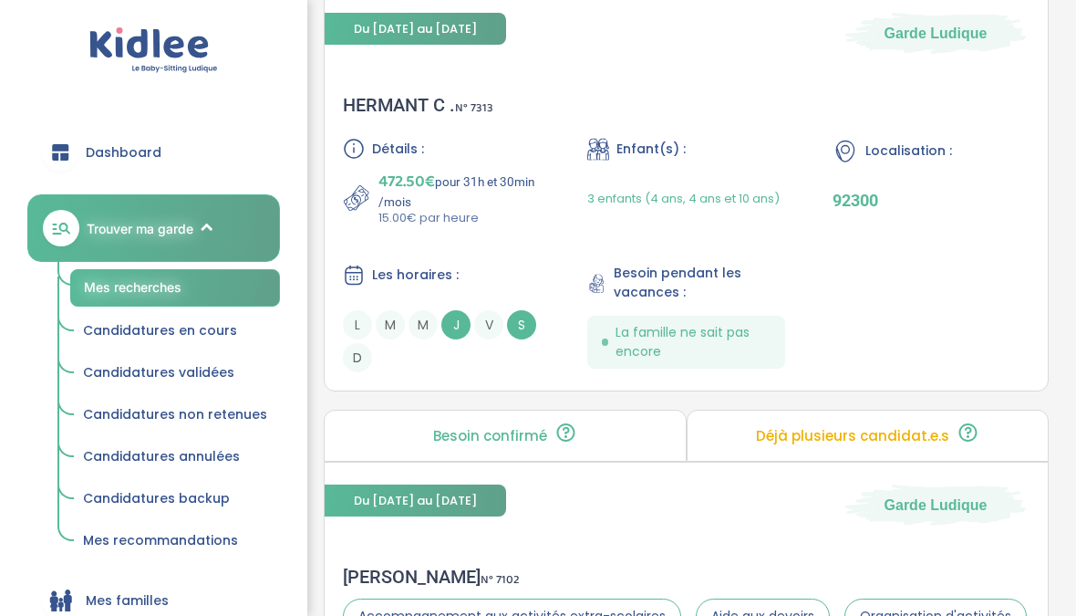
click at [352, 98] on div "HERMANT C . N° 7313 Détails : 472.50€ pour 31h et 30min /mois 15.00€ par heure …" at bounding box center [686, 233] width 723 height 315
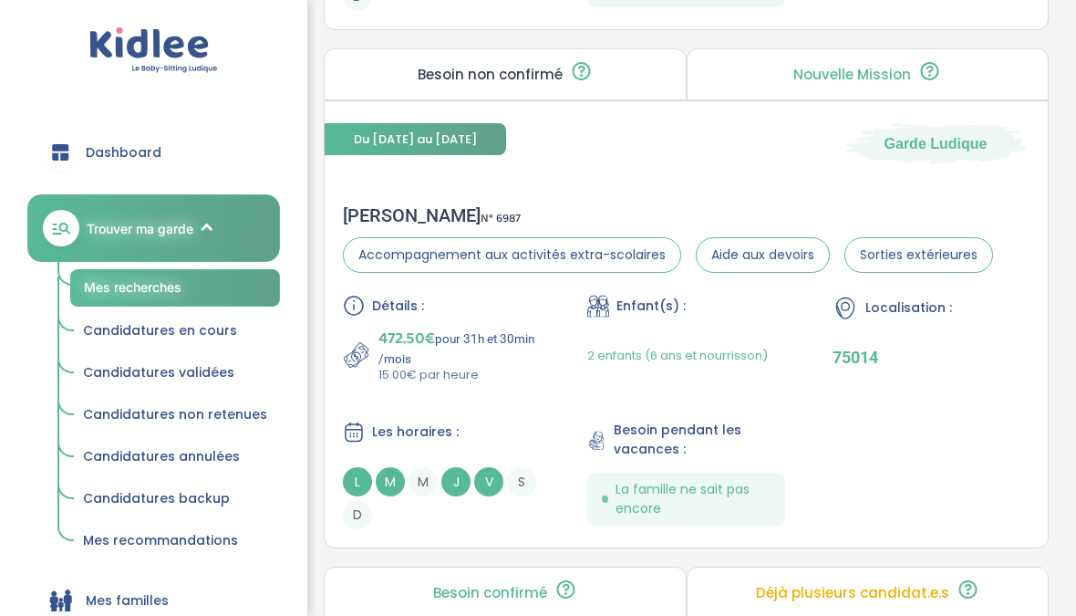
scroll to position [2310, 0]
click at [355, 209] on div "Alexandra M . N° 6987 Accompagnement aux activités extra-scolaires Aide aux dev…" at bounding box center [686, 367] width 723 height 361
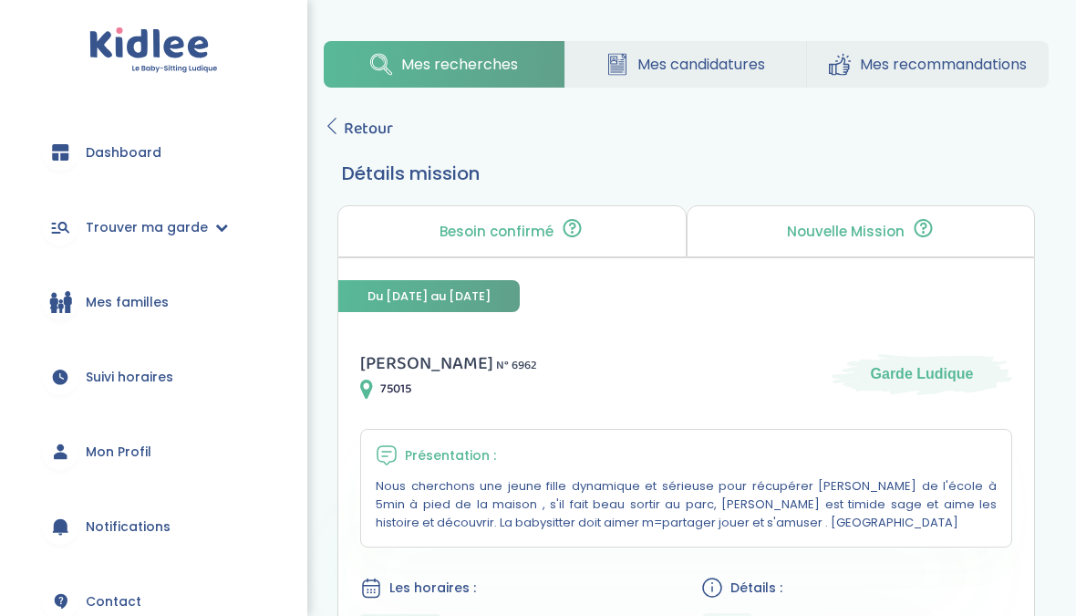
click at [350, 129] on span "Retour" at bounding box center [368, 129] width 49 height 26
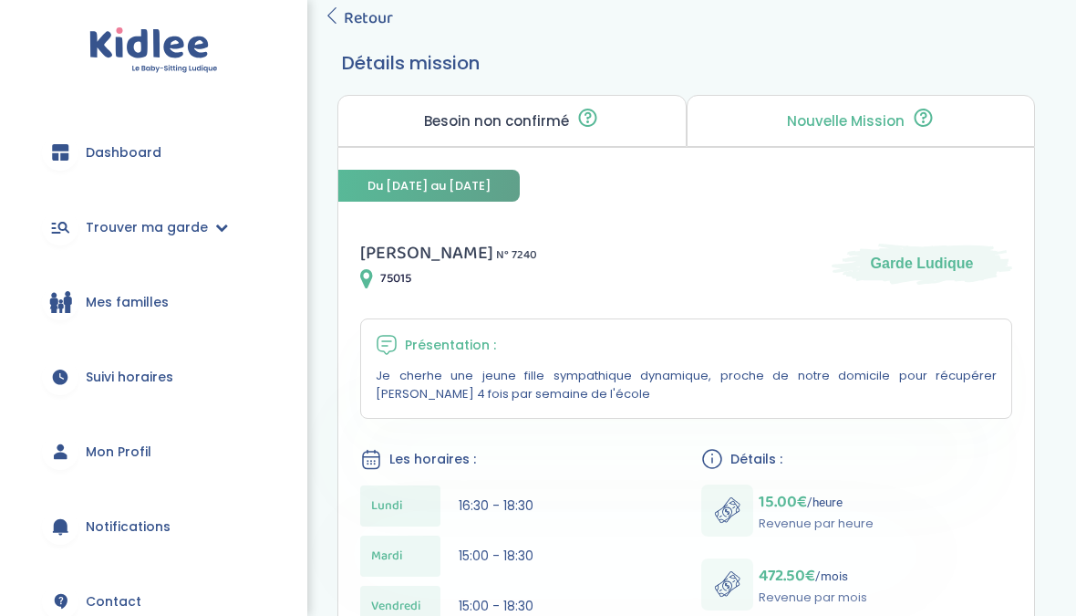
scroll to position [109, 0]
click at [336, 19] on icon at bounding box center [332, 16] width 16 height 16
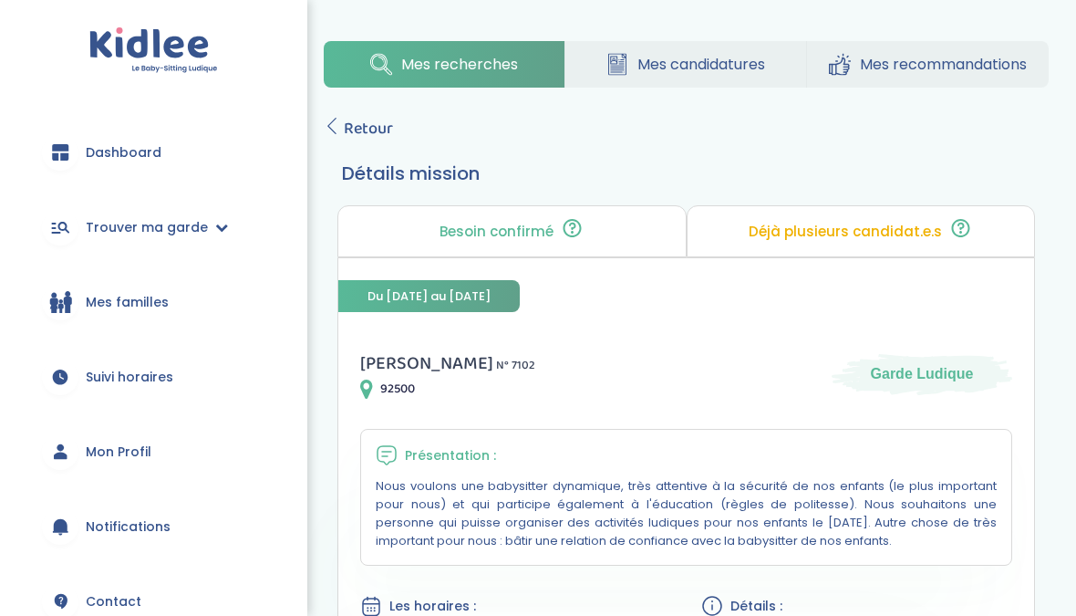
click at [330, 133] on icon at bounding box center [332, 126] width 16 height 16
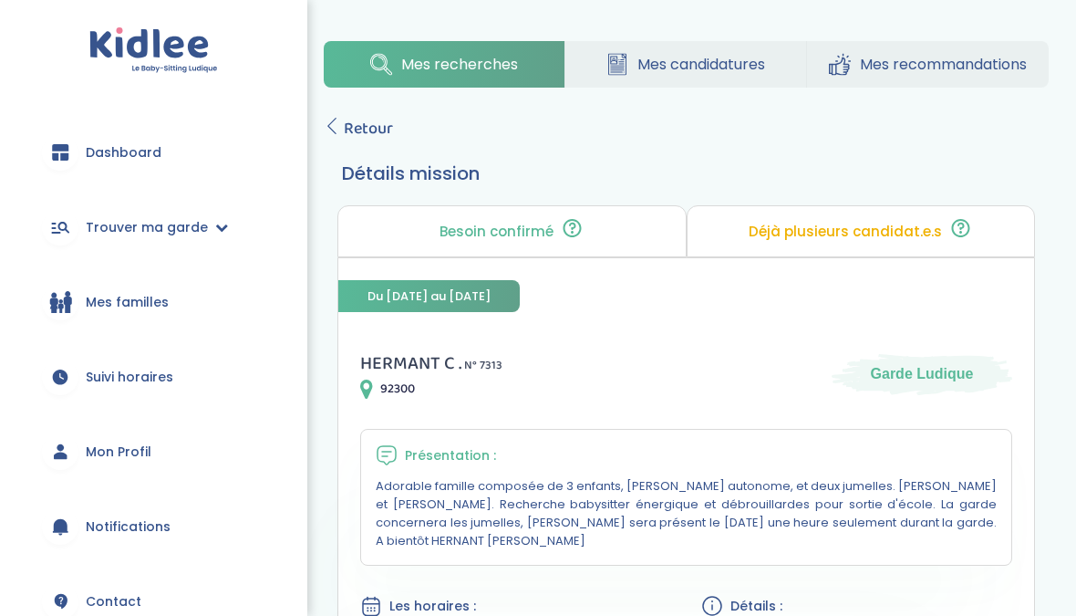
click at [341, 123] on link "Retour" at bounding box center [358, 129] width 69 height 26
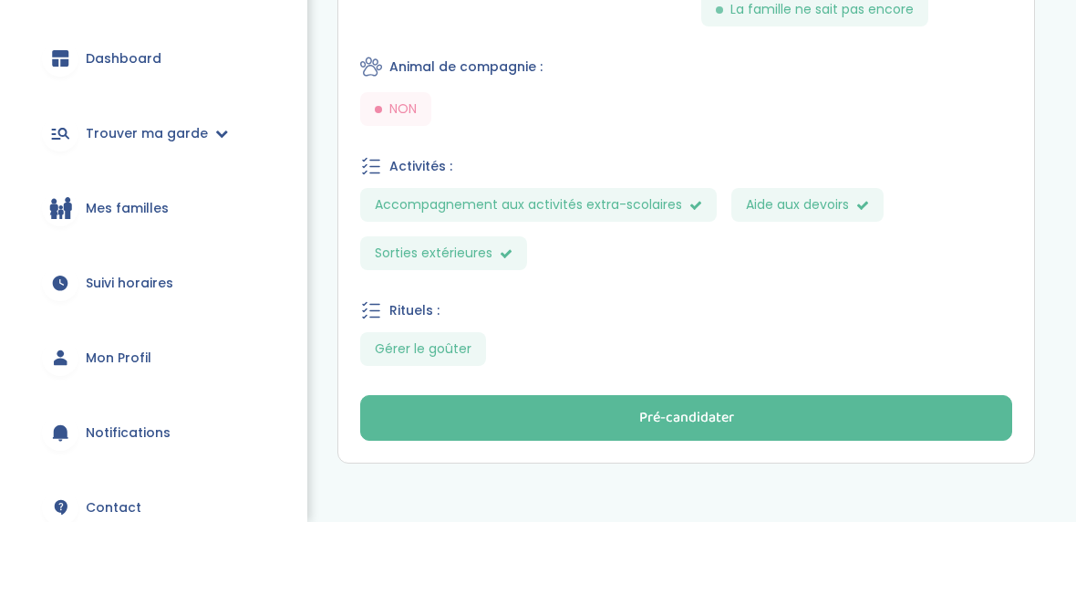
scroll to position [900, 0]
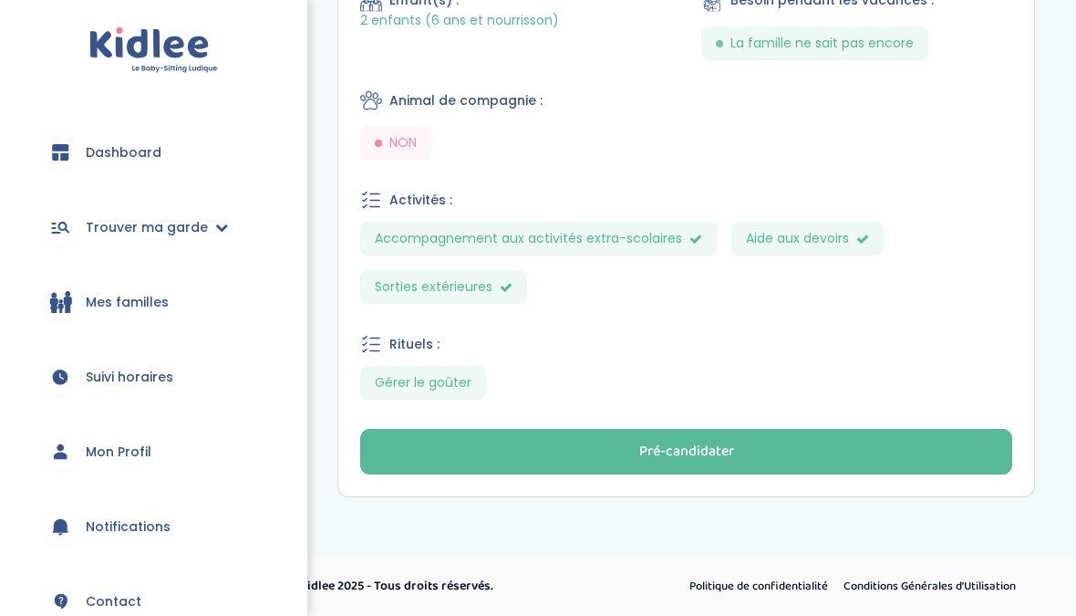
click at [368, 435] on button "Pré-candidater" at bounding box center [686, 452] width 652 height 46
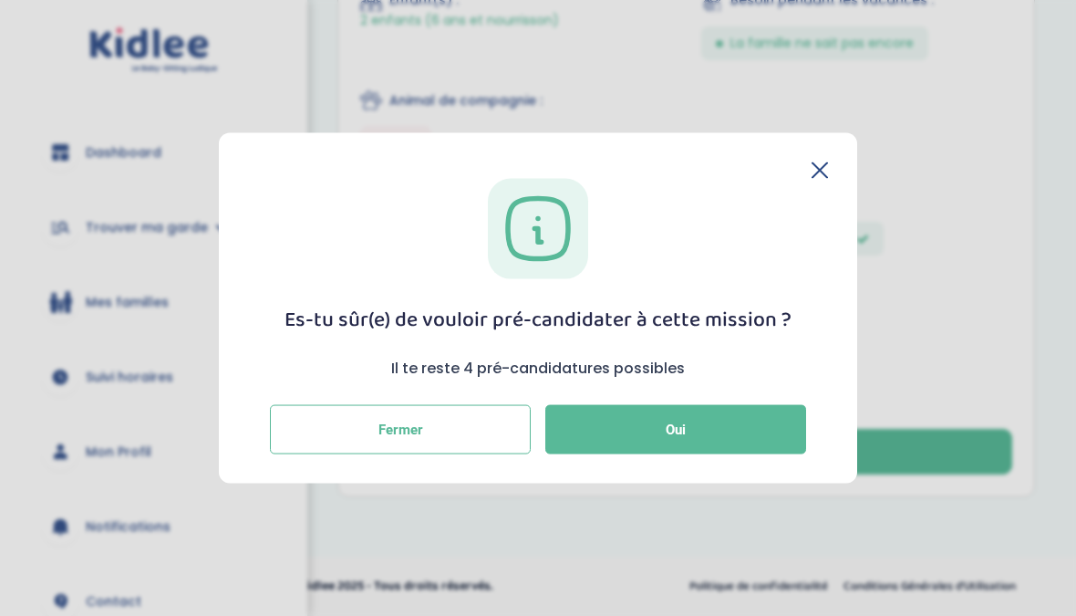
click at [586, 434] on button "Oui" at bounding box center [675, 429] width 261 height 49
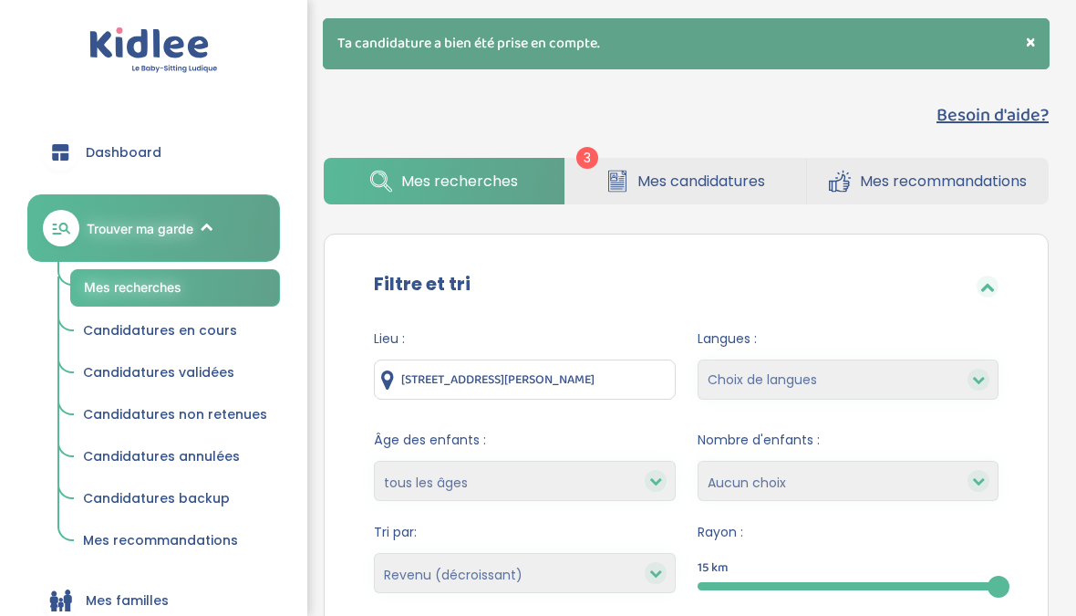
select select "salary_desc"
click at [613, 185] on icon at bounding box center [617, 184] width 14 height 1
